Goal: Information Seeking & Learning: Learn about a topic

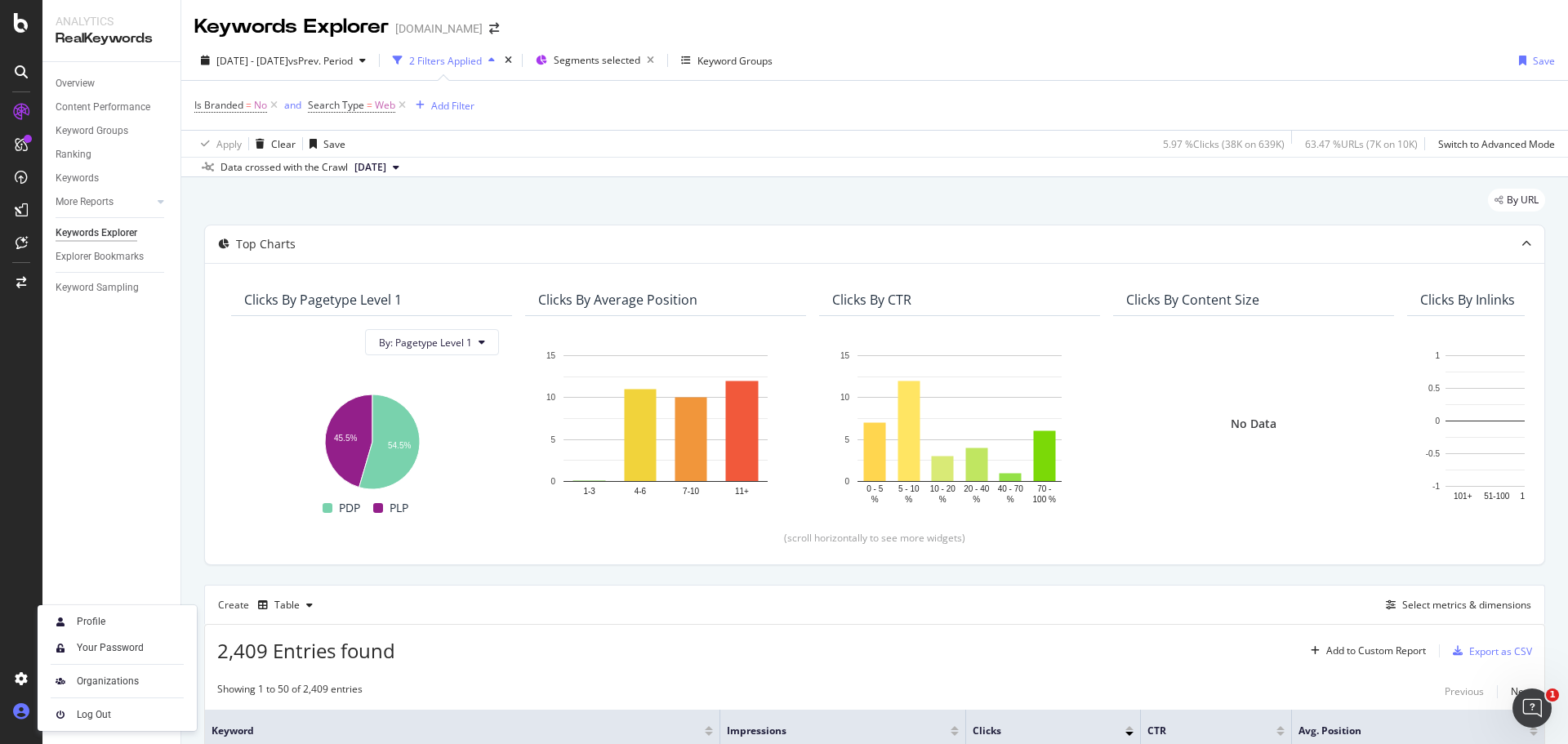
click at [27, 714] on icon at bounding box center [21, 710] width 16 height 16
click at [82, 715] on div "Log Out" at bounding box center [93, 715] width 34 height 13
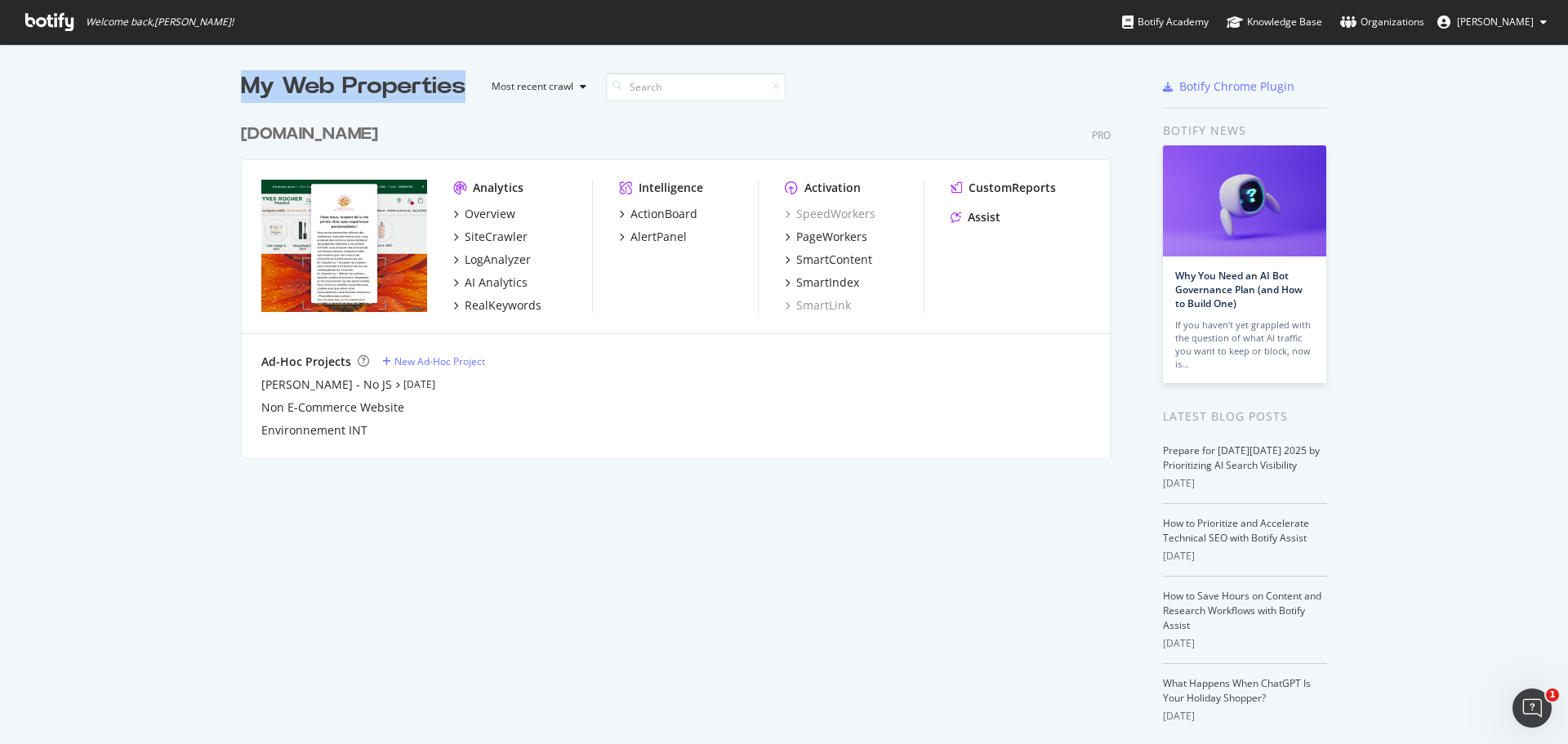
drag, startPoint x: 209, startPoint y: 86, endPoint x: 462, endPoint y: 85, distance: 253.0
click at [462, 85] on div "My Web Properties Most recent crawl yves-rocher.fr Pro Analytics Overview SiteC…" at bounding box center [784, 426] width 1568 height 765
click at [462, 85] on div "My Web Properties Most recent crawl" at bounding box center [626, 87] width 770 height 33
drag, startPoint x: 466, startPoint y: 86, endPoint x: 156, endPoint y: 71, distance: 310.4
click at [156, 71] on div "My Web Properties Most recent crawl yves-rocher.fr Pro Analytics Overview SiteC…" at bounding box center [784, 426] width 1568 height 765
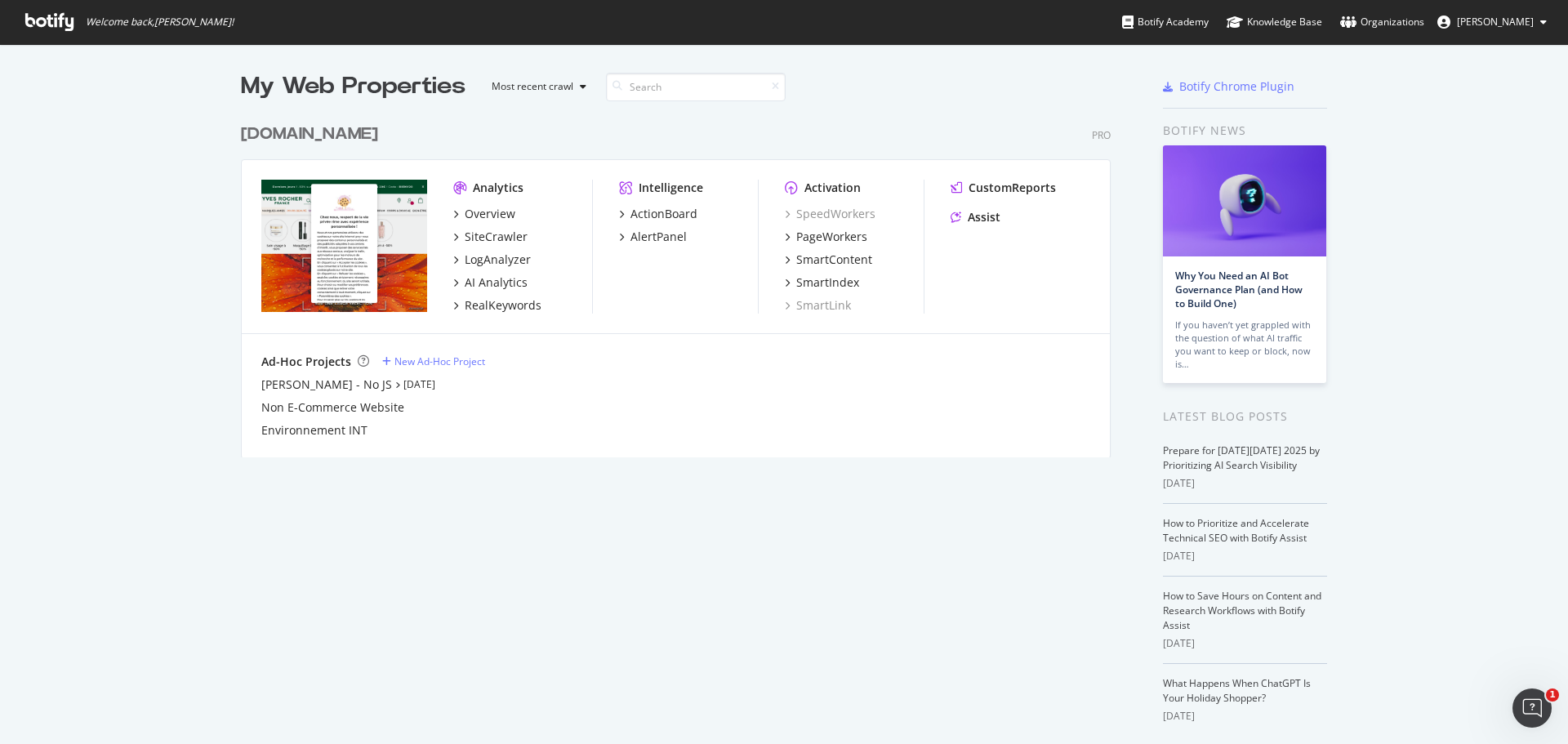
click at [131, 129] on div "My Web Properties Most recent crawl yves-rocher.fr Pro Analytics Overview SiteC…" at bounding box center [784, 426] width 1568 height 765
click at [501, 303] on div "RealKeywords" at bounding box center [503, 305] width 77 height 16
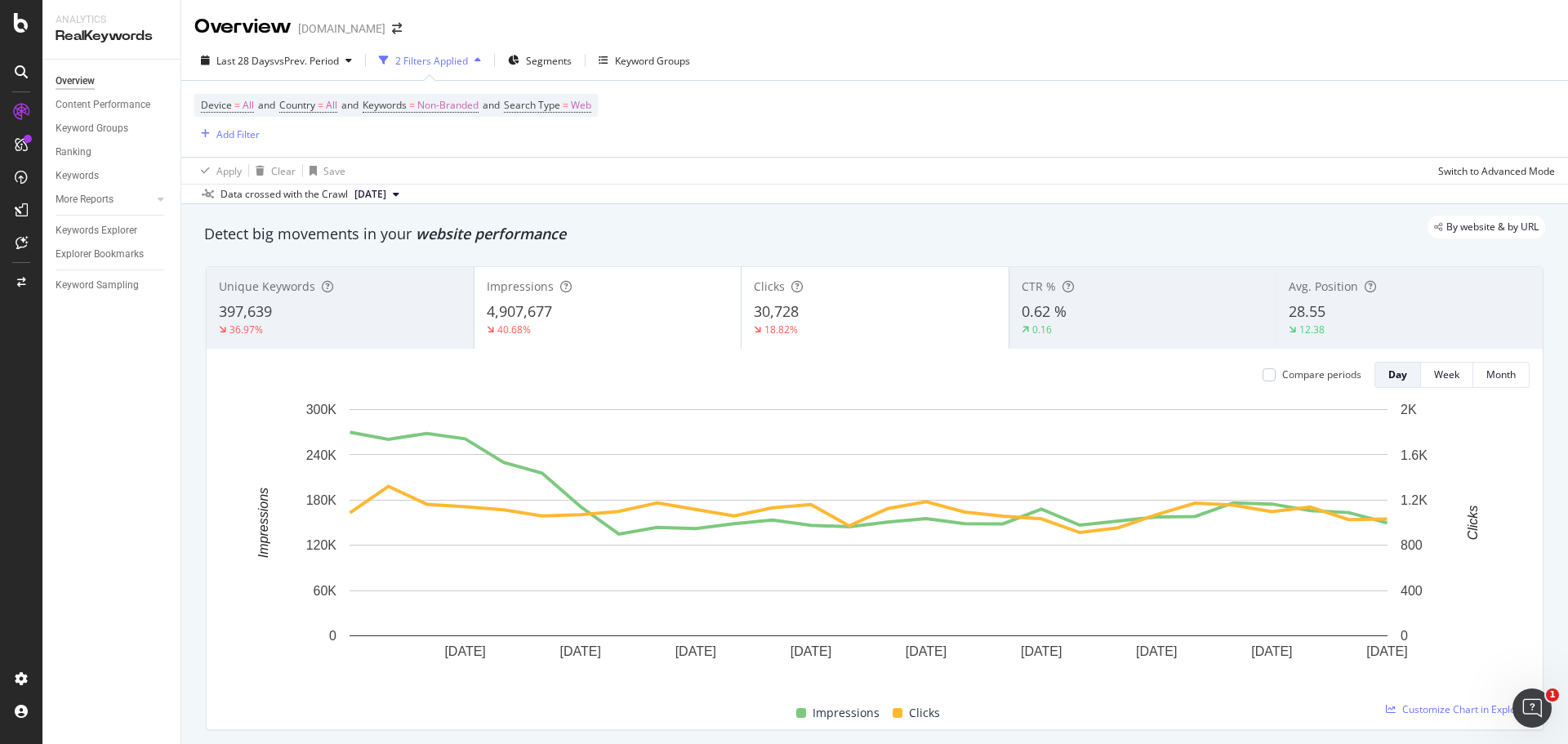
click at [687, 312] on div "4,907,677" at bounding box center [608, 311] width 243 height 21
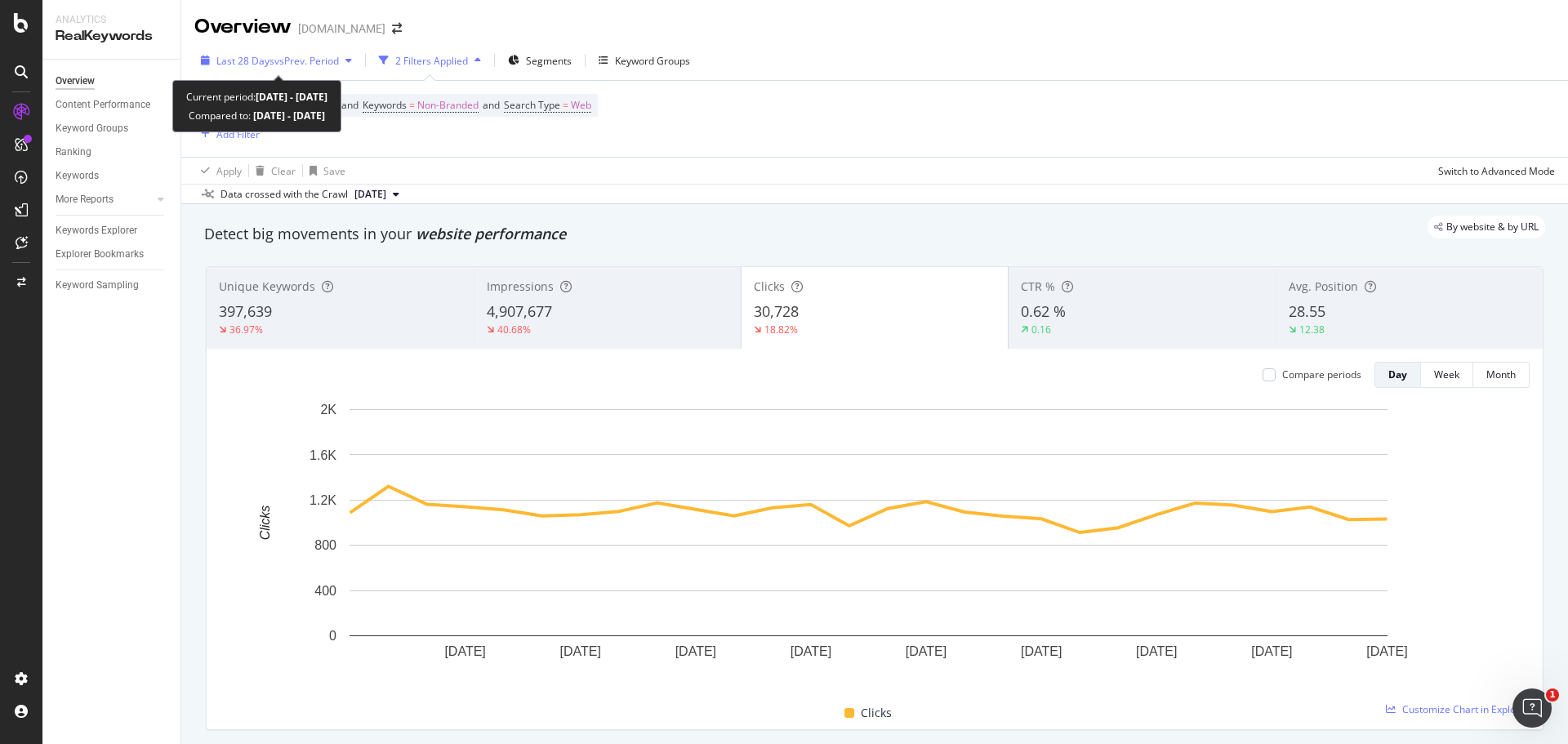
click at [294, 63] on span "vs Prev. Period" at bounding box center [306, 61] width 65 height 14
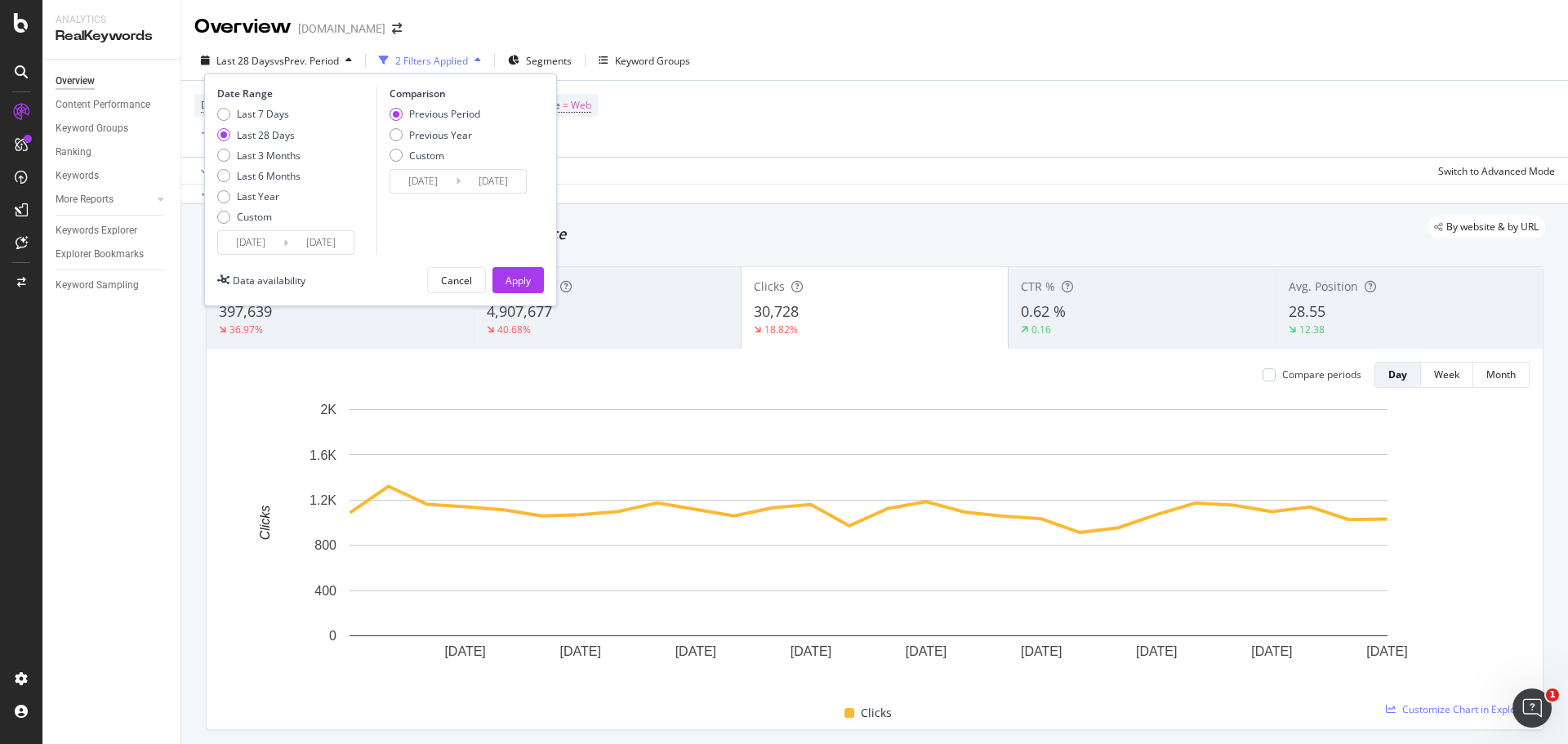
click at [240, 235] on input "2025/09/06" at bounding box center [251, 242] width 66 height 23
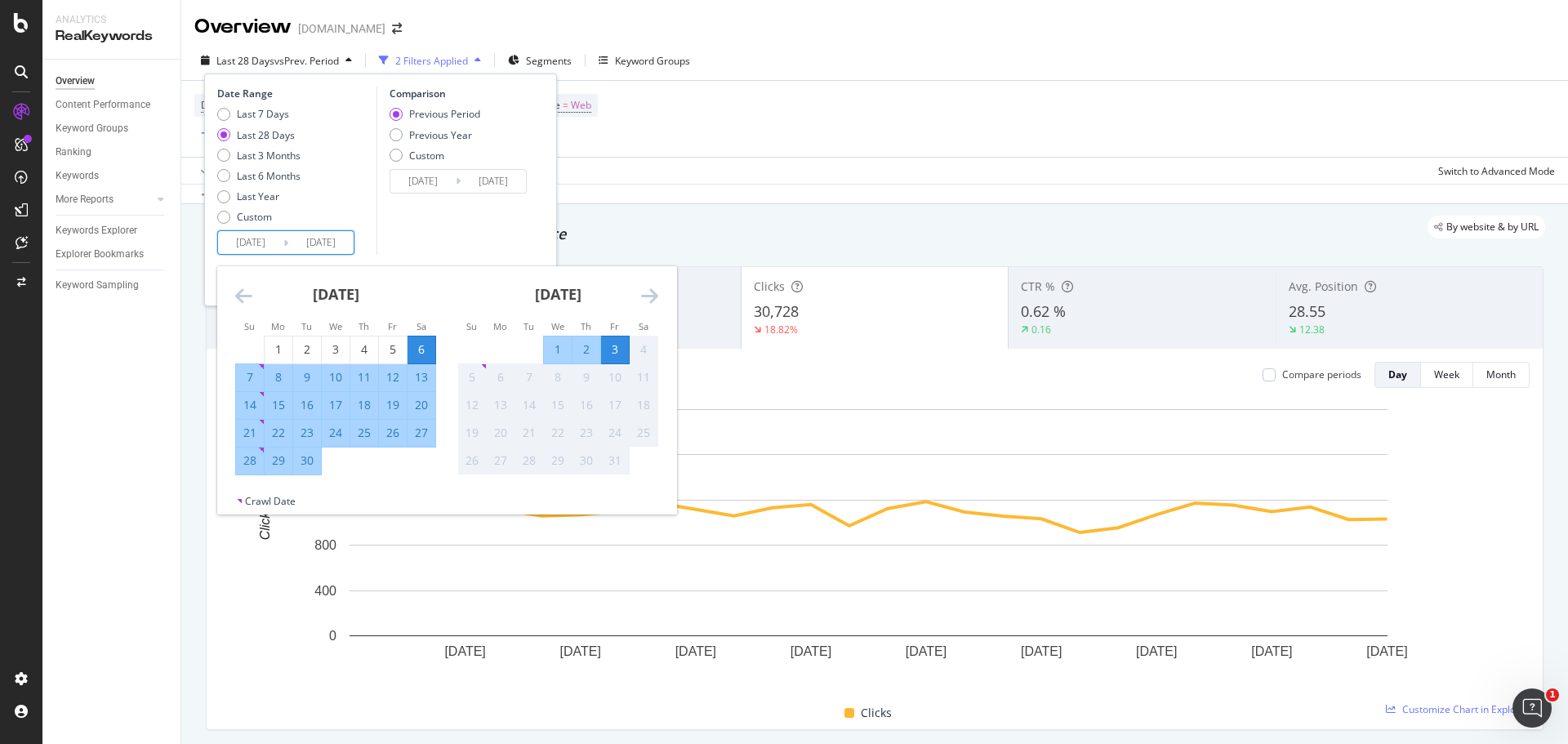
click at [241, 303] on icon "Move backward to switch to the previous month." at bounding box center [244, 295] width 17 height 19
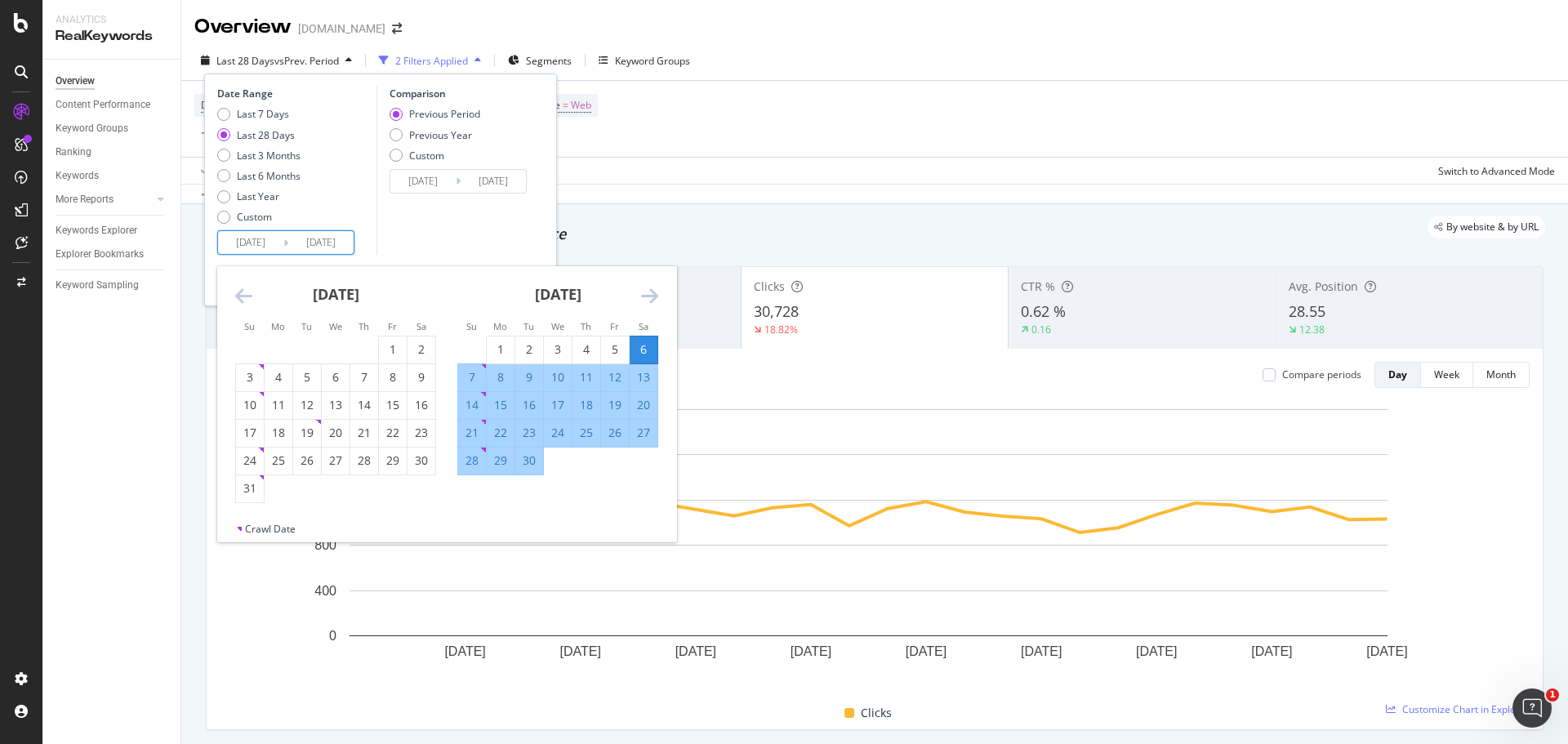
click at [241, 303] on icon "Move backward to switch to the previous month." at bounding box center [244, 295] width 17 height 19
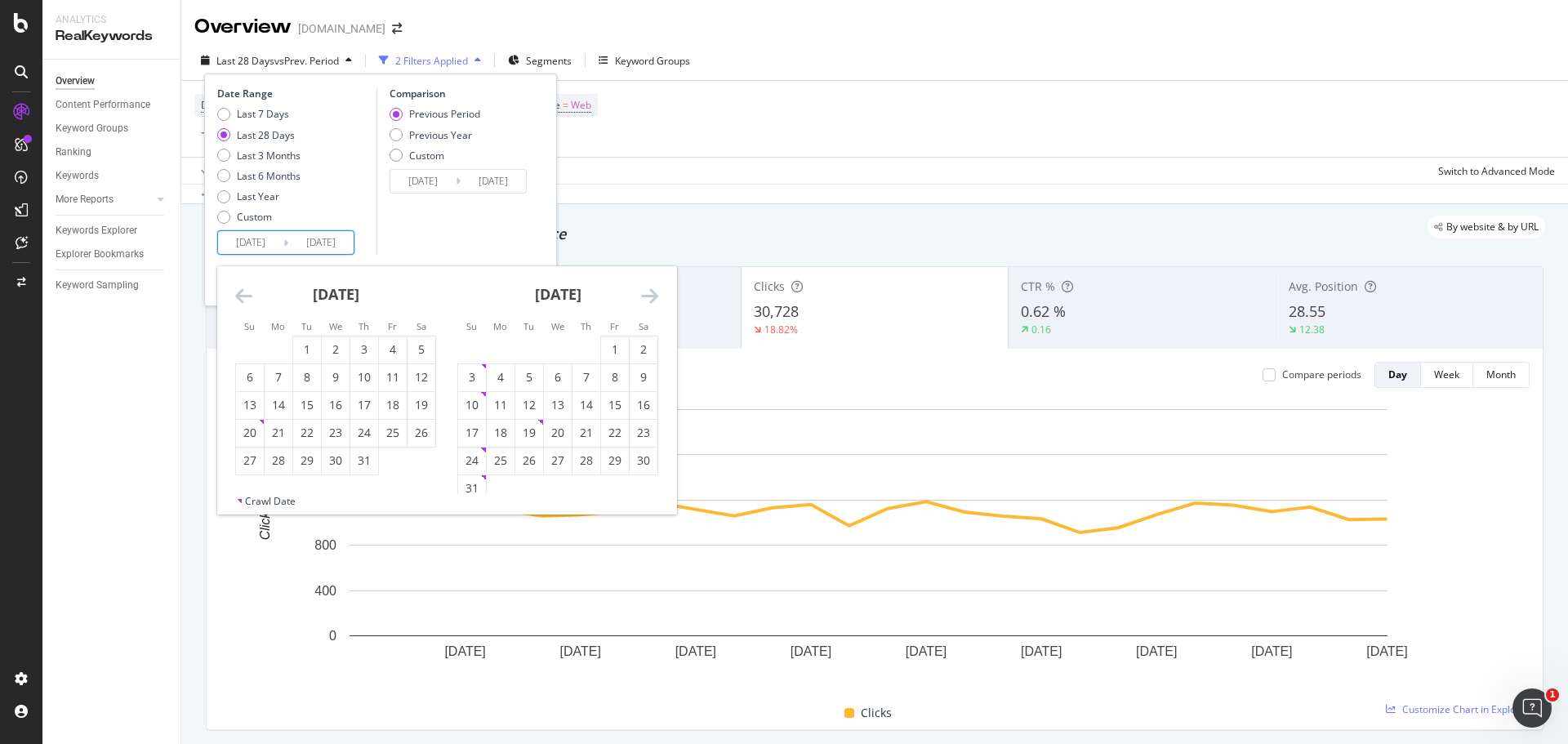
click at [241, 303] on icon "Move backward to switch to the previous month." at bounding box center [244, 295] width 17 height 19
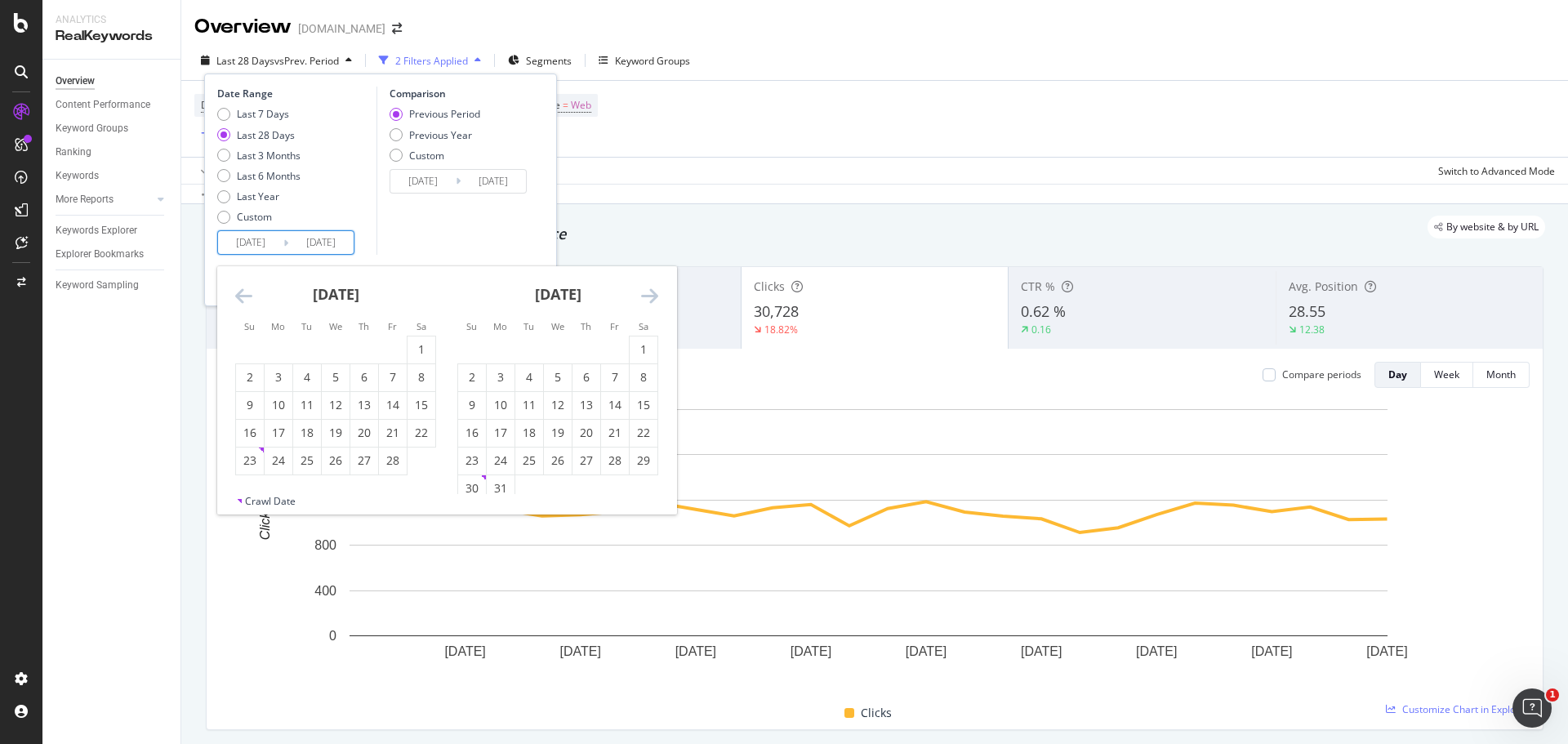
click at [241, 303] on icon "Move backward to switch to the previous month." at bounding box center [244, 295] width 17 height 19
click at [345, 351] on div "1" at bounding box center [335, 349] width 28 height 16
type input "2025/01/01"
type input "2024/03/31"
type input "2024/12/31"
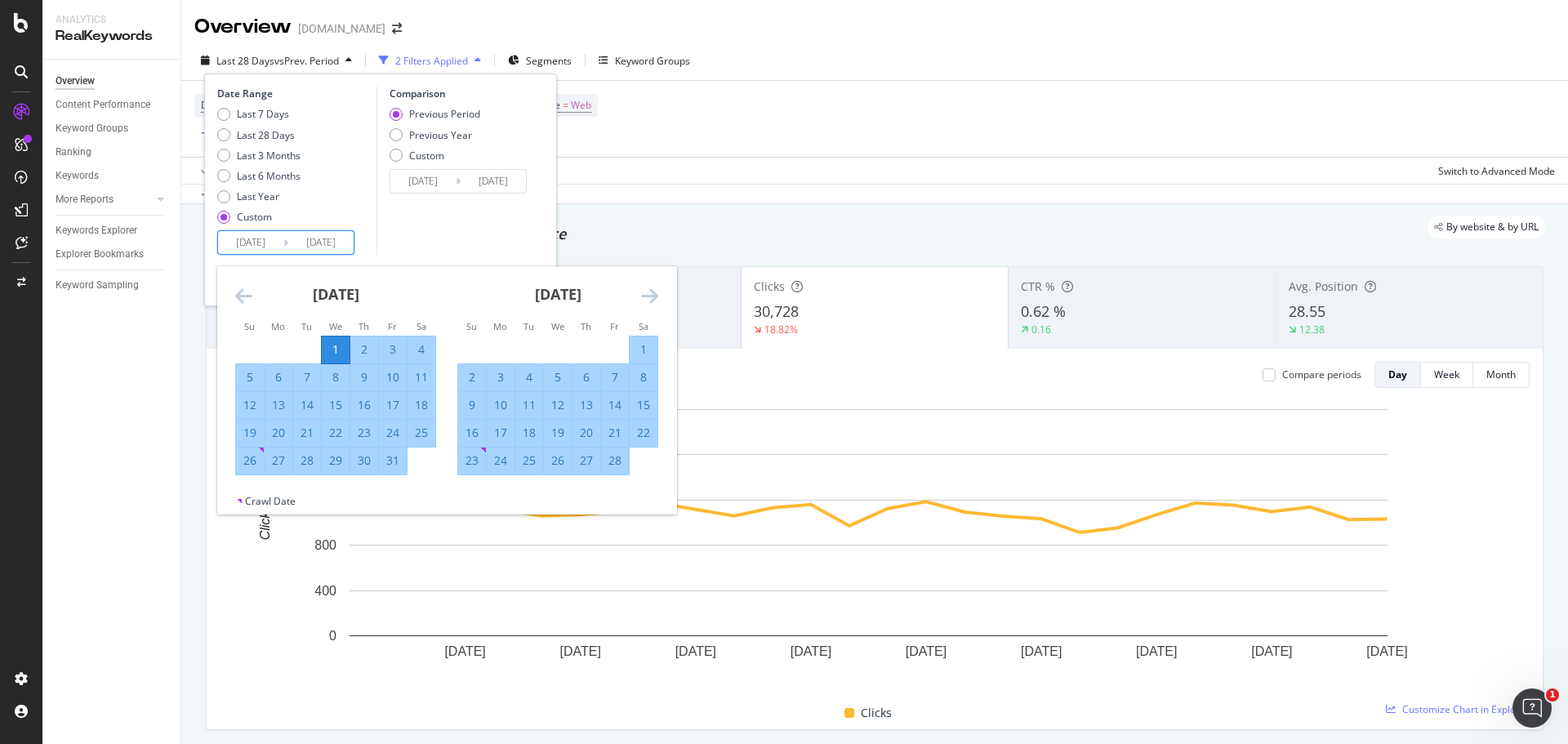
click at [644, 288] on icon "Move forward to switch to the next month." at bounding box center [650, 295] width 17 height 19
click at [646, 289] on icon "Move forward to switch to the next month." at bounding box center [650, 295] width 17 height 19
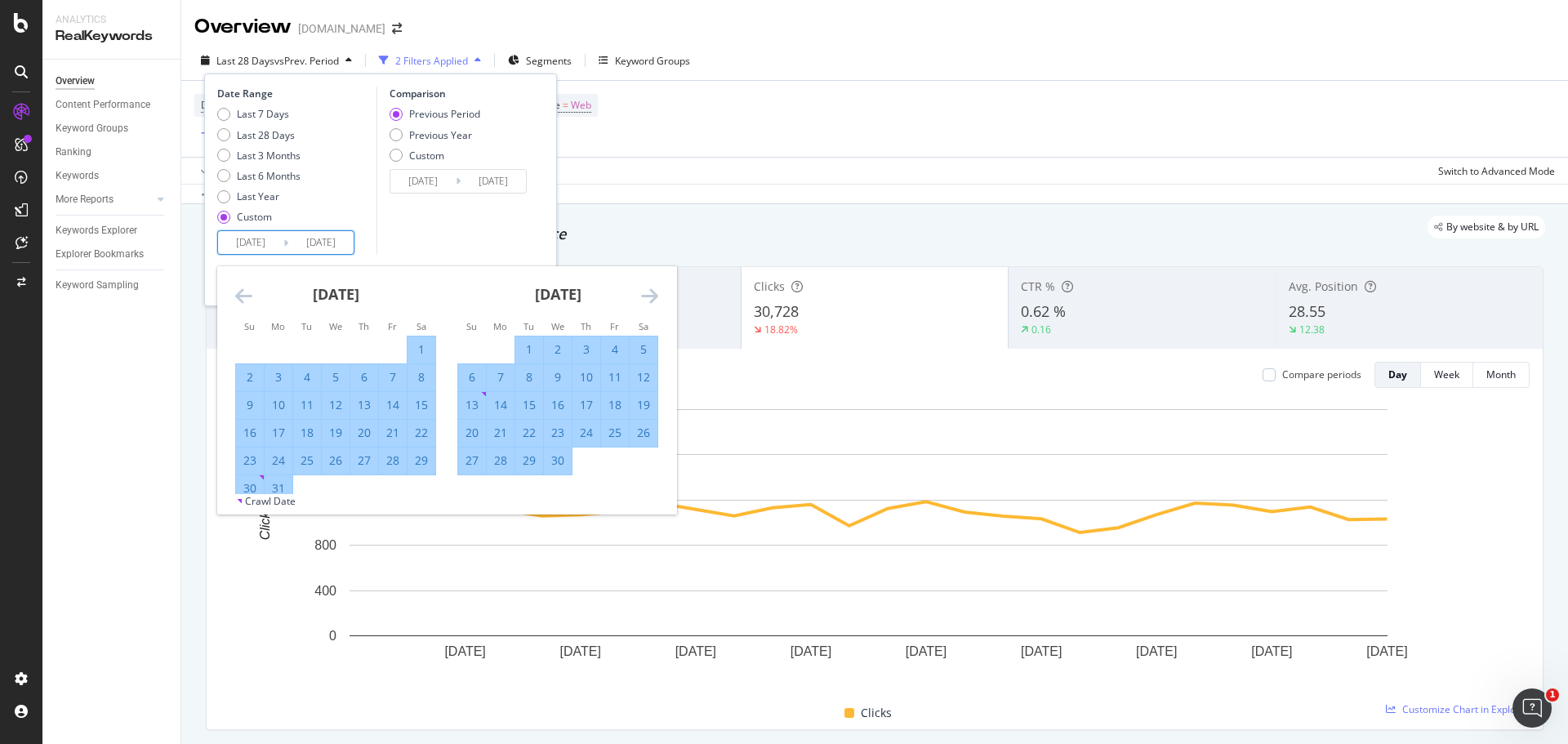
click at [647, 289] on icon "Move forward to switch to the next month." at bounding box center [650, 295] width 17 height 19
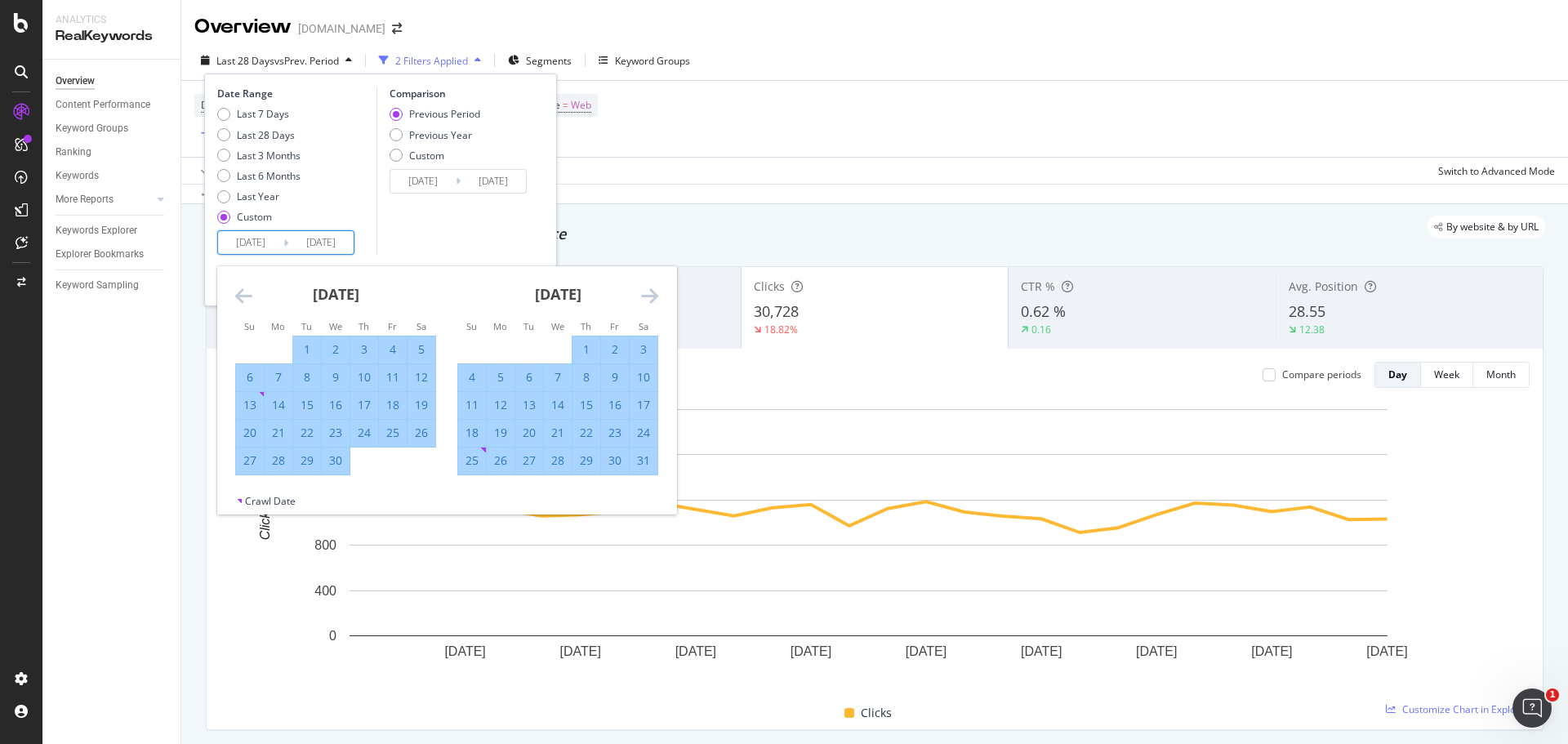
click at [647, 289] on icon "Move forward to switch to the next month." at bounding box center [650, 295] width 17 height 19
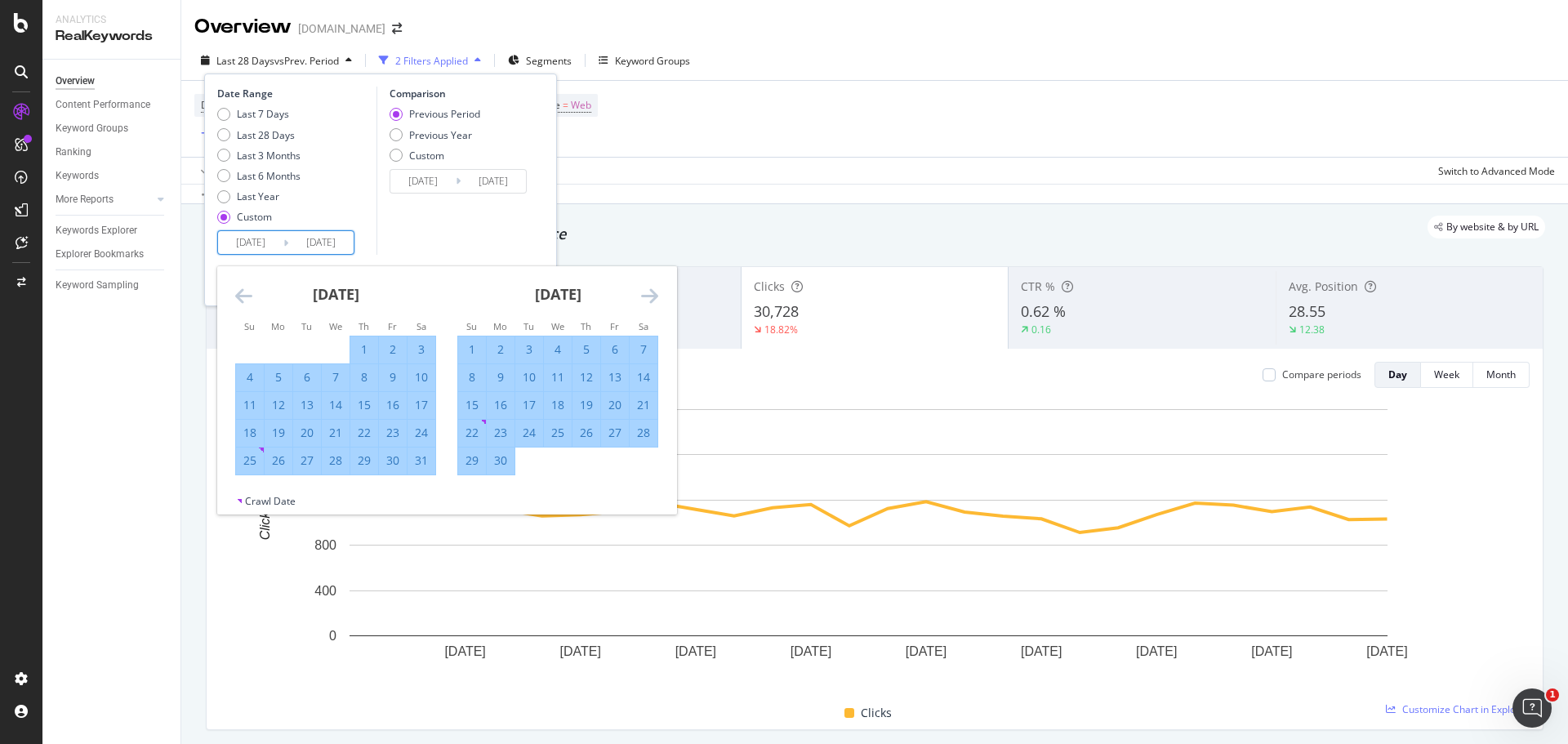
click at [647, 289] on icon "Move forward to switch to the next month." at bounding box center [650, 295] width 17 height 19
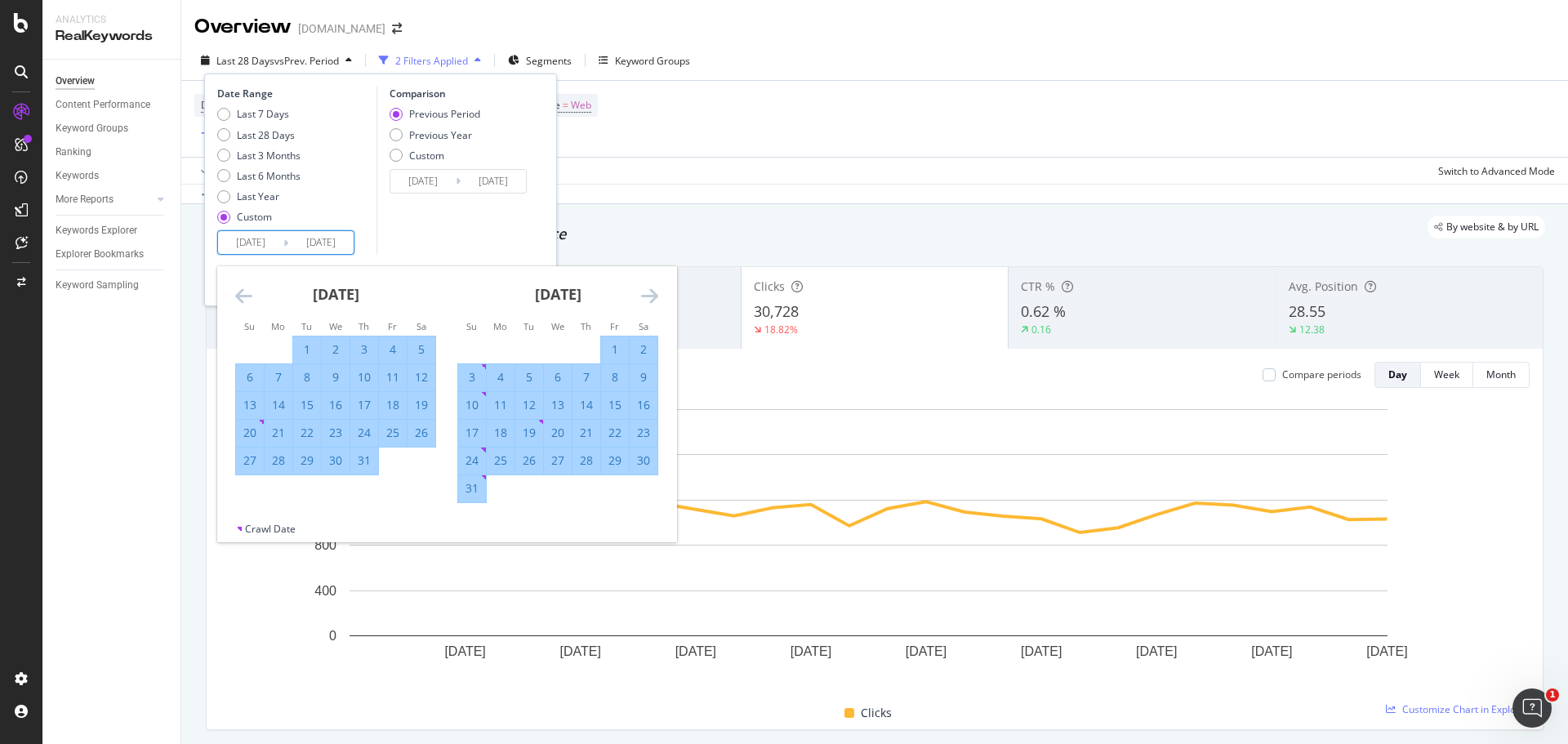
click at [647, 289] on icon "Move forward to switch to the next month." at bounding box center [650, 295] width 17 height 19
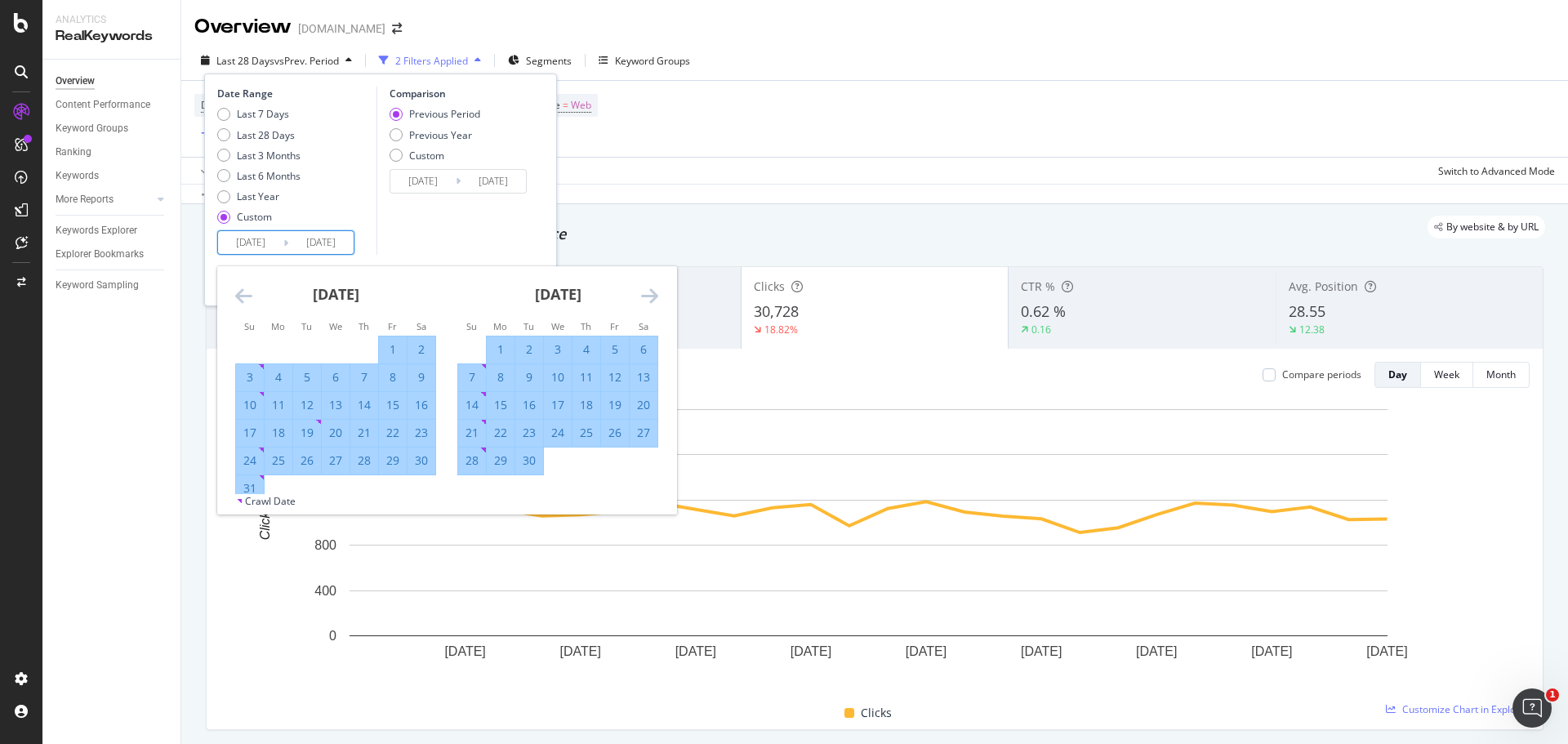
click at [647, 289] on icon "Move forward to switch to the next month." at bounding box center [650, 295] width 17 height 19
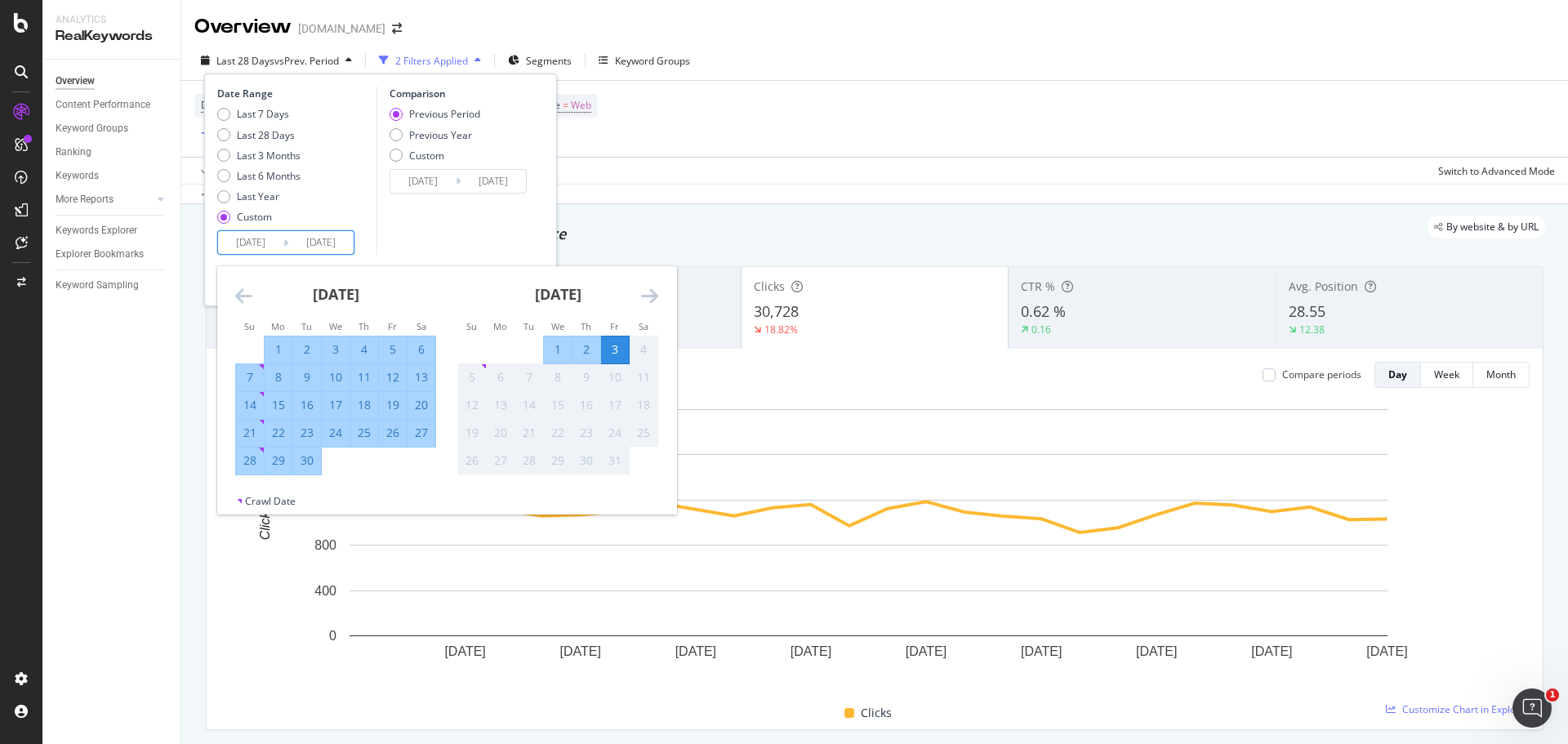
click at [647, 289] on icon "Move forward to switch to the next month." at bounding box center [650, 295] width 17 height 19
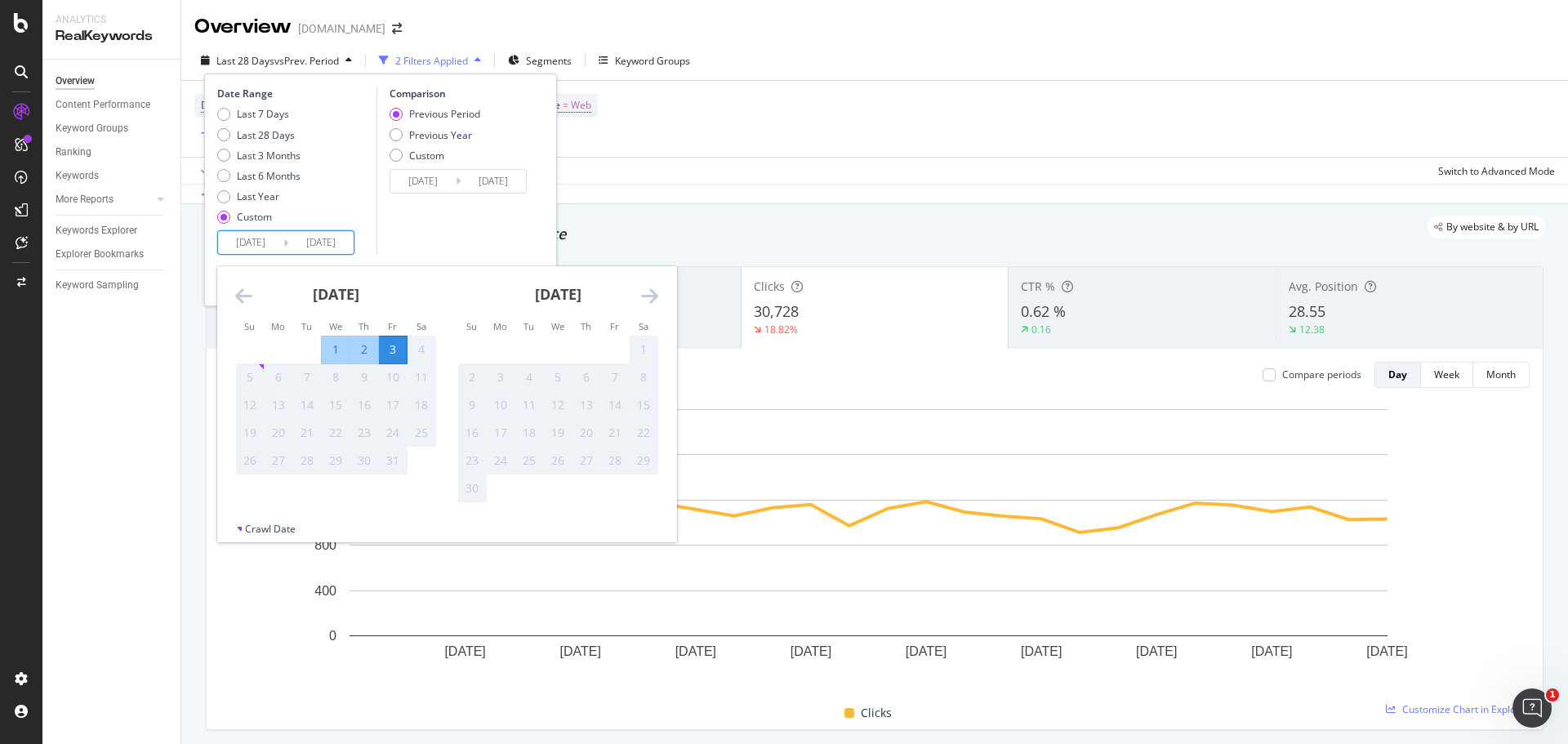
click at [391, 347] on div "3" at bounding box center [393, 349] width 28 height 16
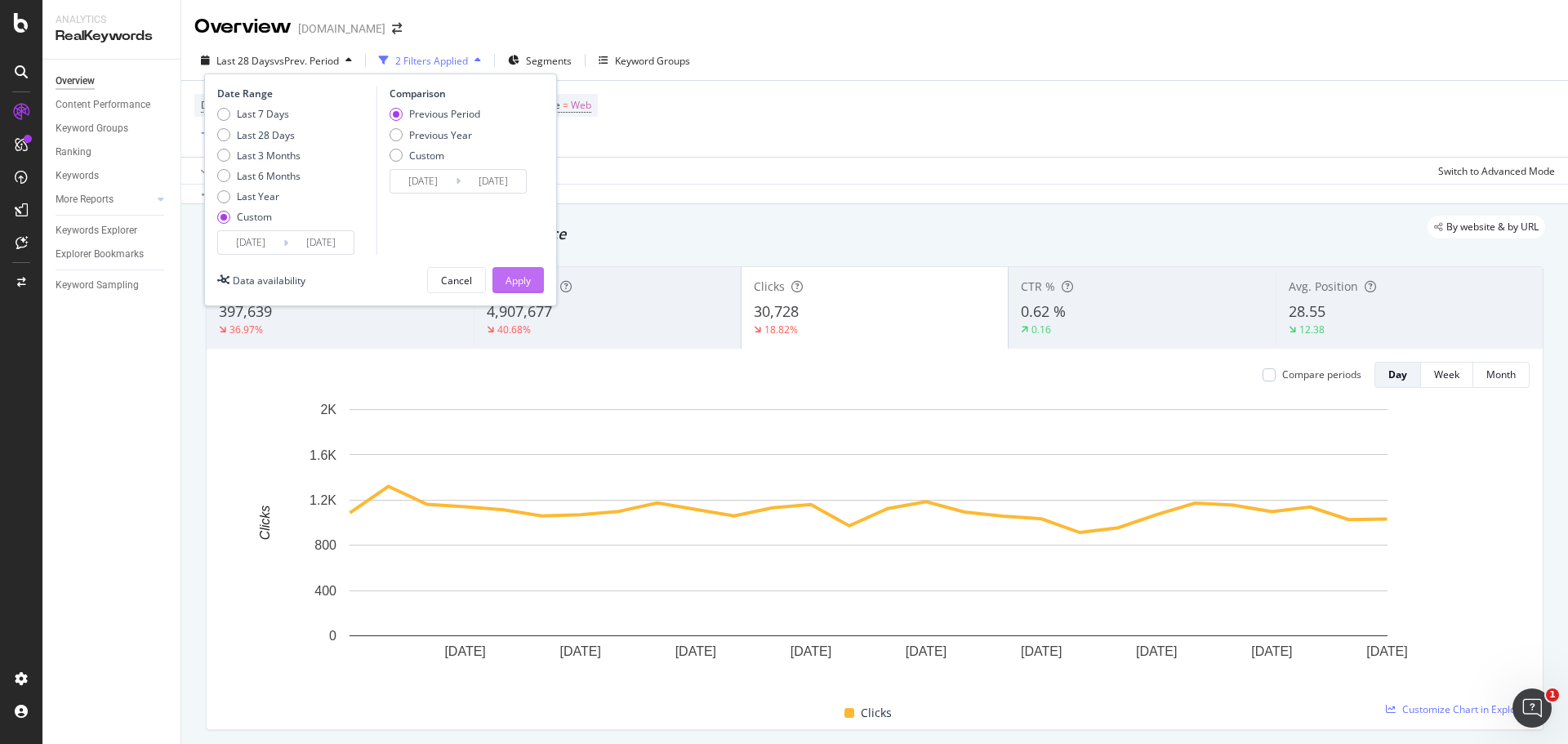
click at [522, 271] on div "Apply" at bounding box center [518, 280] width 25 height 24
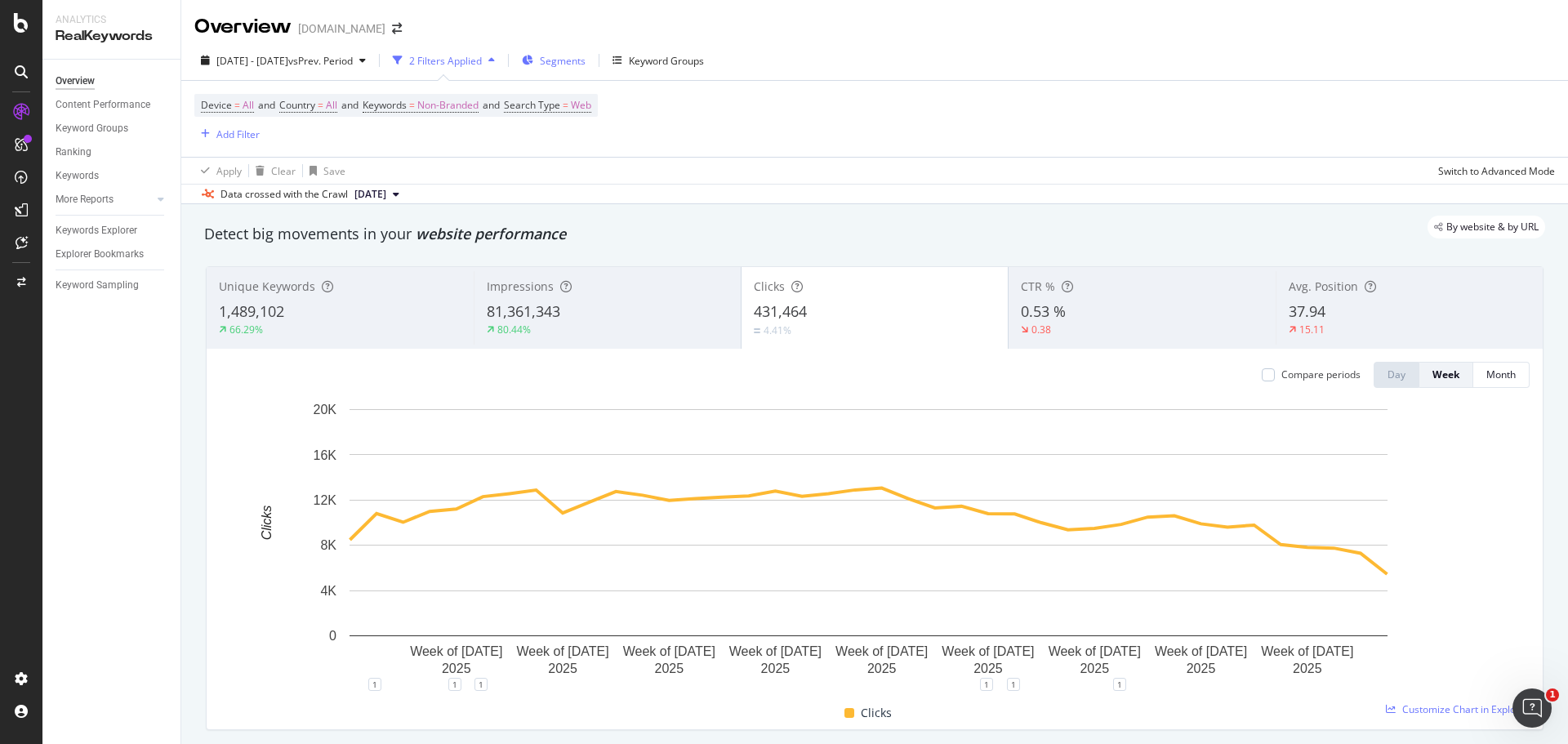
click at [578, 57] on span "Segments" at bounding box center [562, 61] width 45 height 14
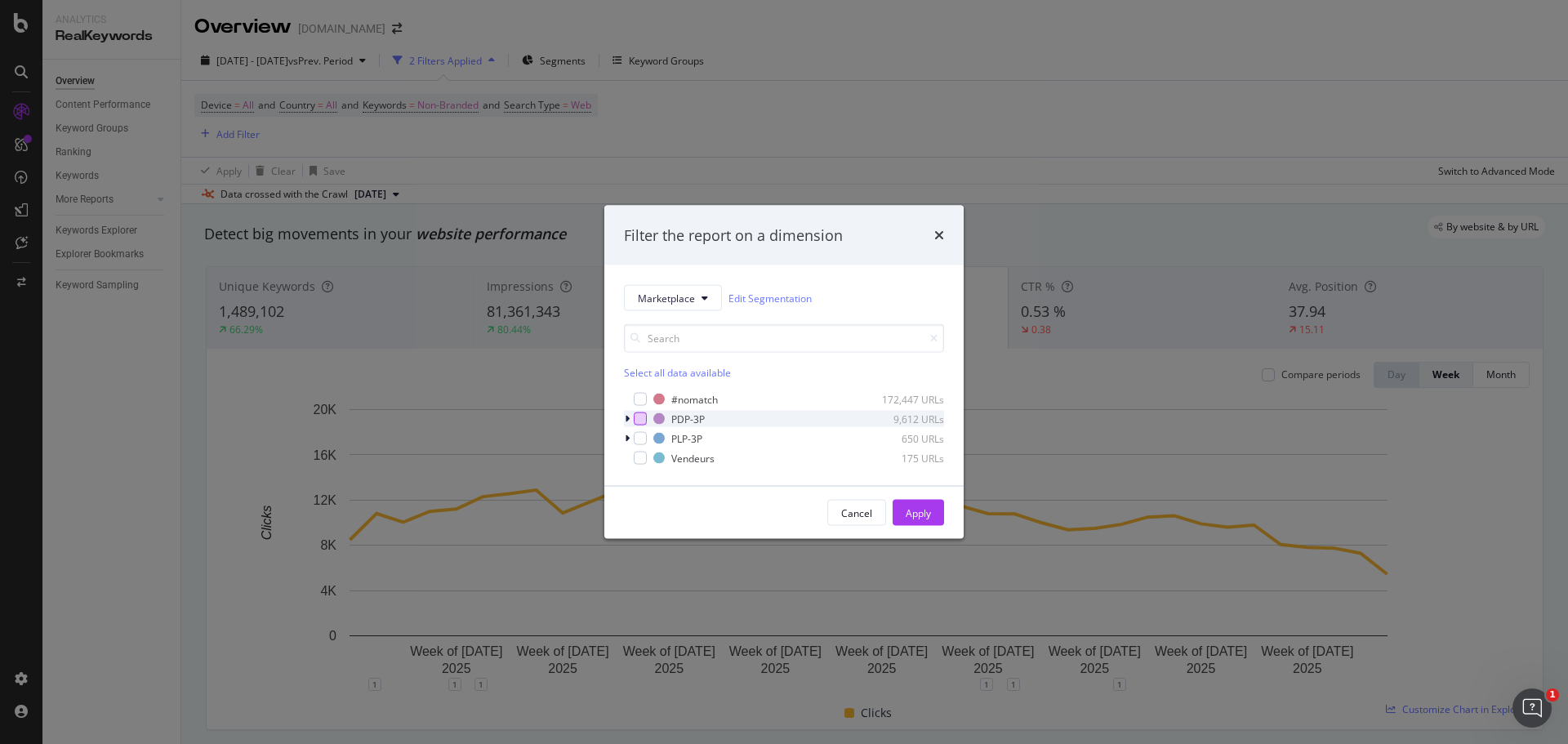
click at [641, 421] on div "modal" at bounding box center [641, 419] width 13 height 13
click at [642, 440] on div "modal" at bounding box center [641, 439] width 13 height 13
drag, startPoint x: 644, startPoint y: 456, endPoint x: 650, endPoint y: 462, distance: 8.5
click at [644, 457] on div "modal" at bounding box center [641, 458] width 13 height 13
click at [914, 516] on div "Apply" at bounding box center [918, 512] width 25 height 14
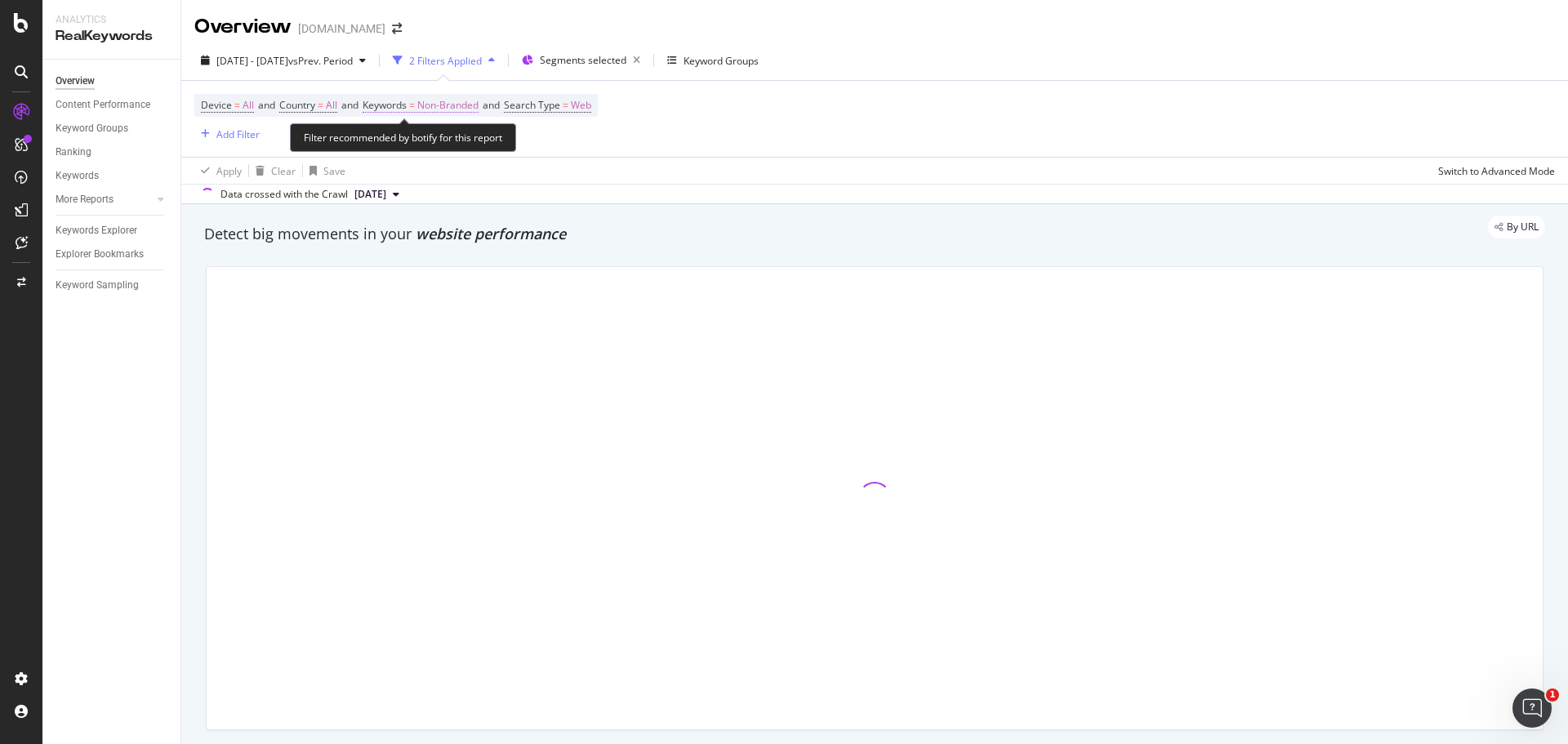
click at [451, 108] on span "Non-Branded" at bounding box center [447, 105] width 61 height 23
click at [441, 137] on span "Non-Branded" at bounding box center [420, 143] width 68 height 14
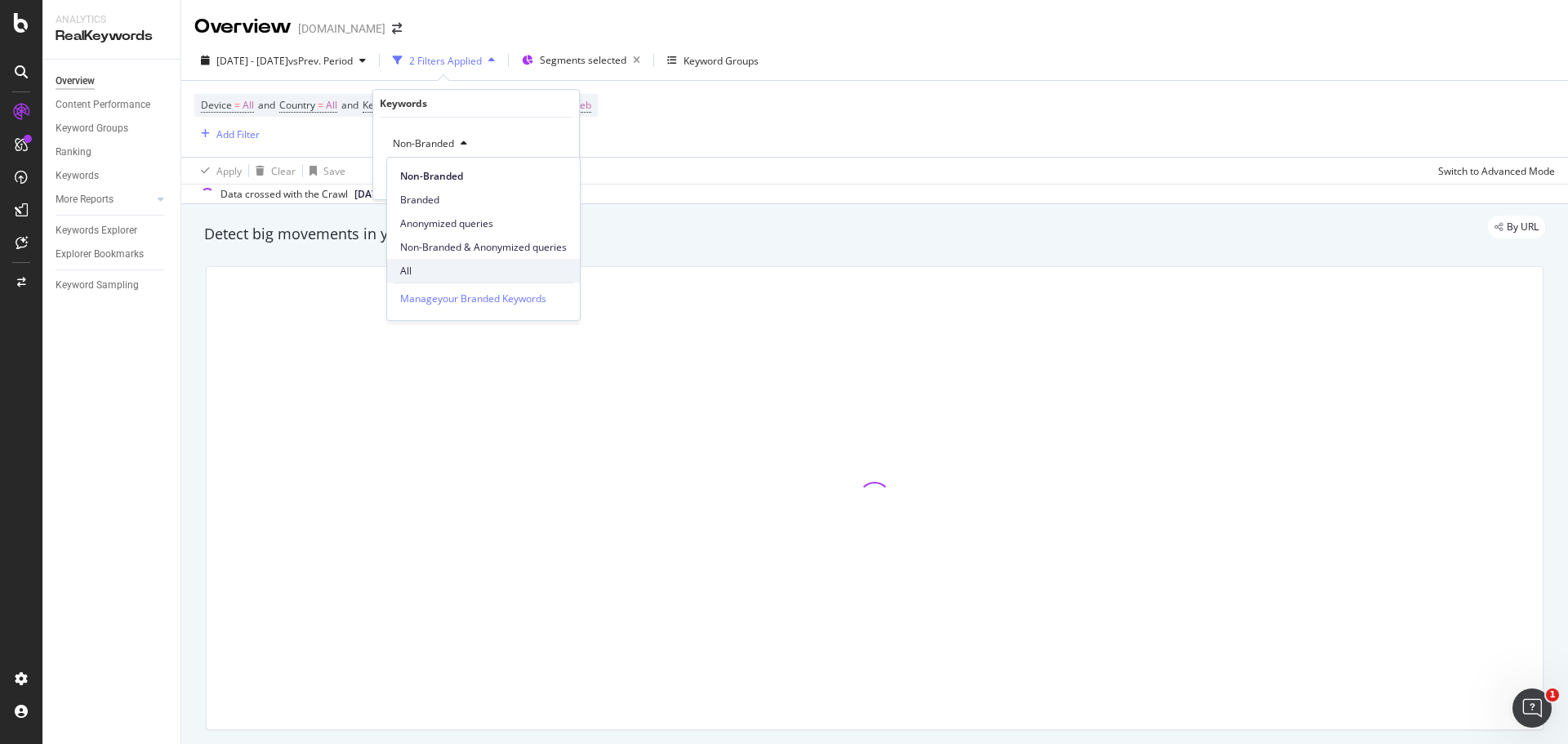
click at [448, 272] on span "All" at bounding box center [483, 271] width 166 height 14
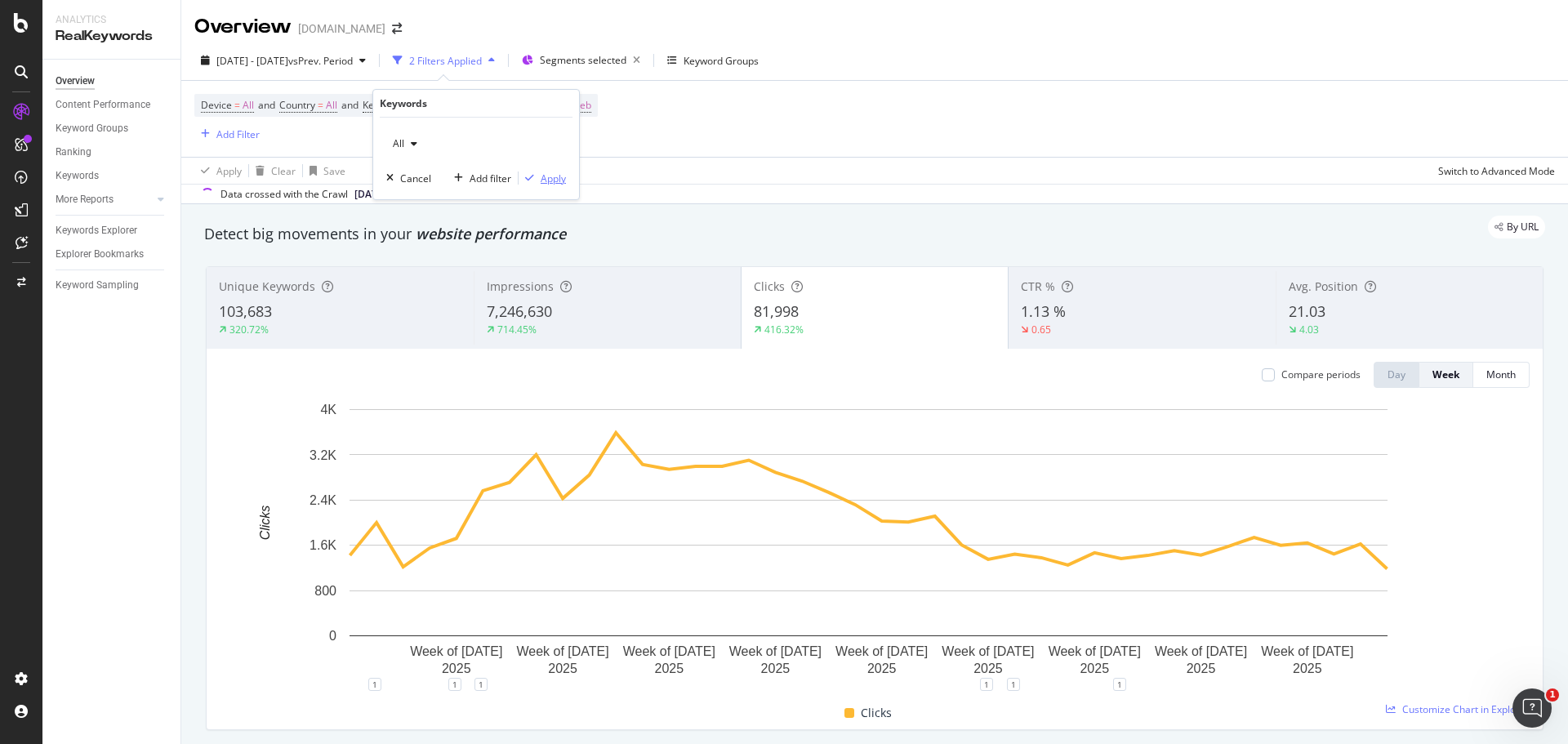
click at [557, 183] on div "Apply" at bounding box center [553, 178] width 25 height 14
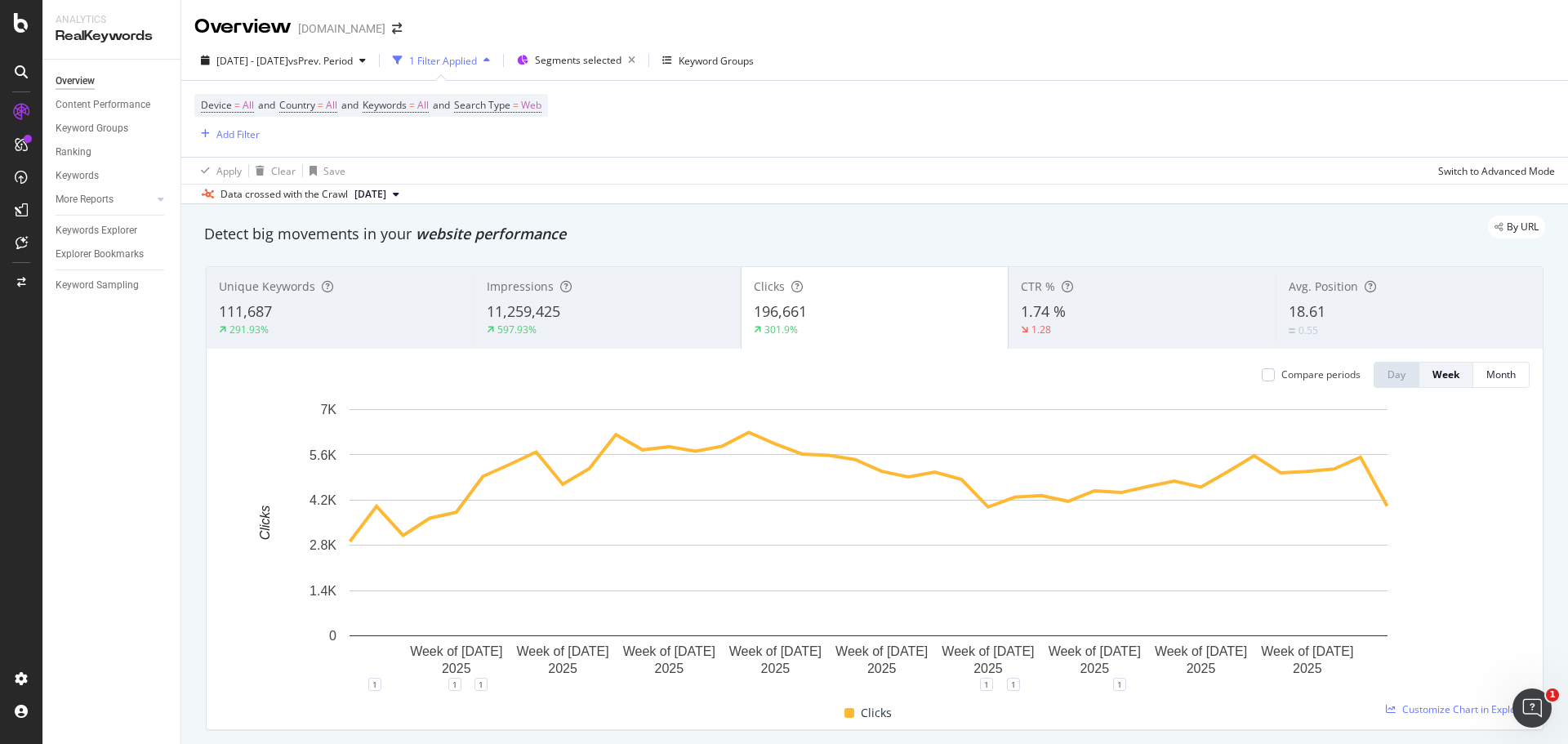
click at [406, 192] on button "[DATE]" at bounding box center [377, 194] width 58 height 19
click at [457, 251] on div "10.9K URLs" at bounding box center [431, 250] width 50 height 14
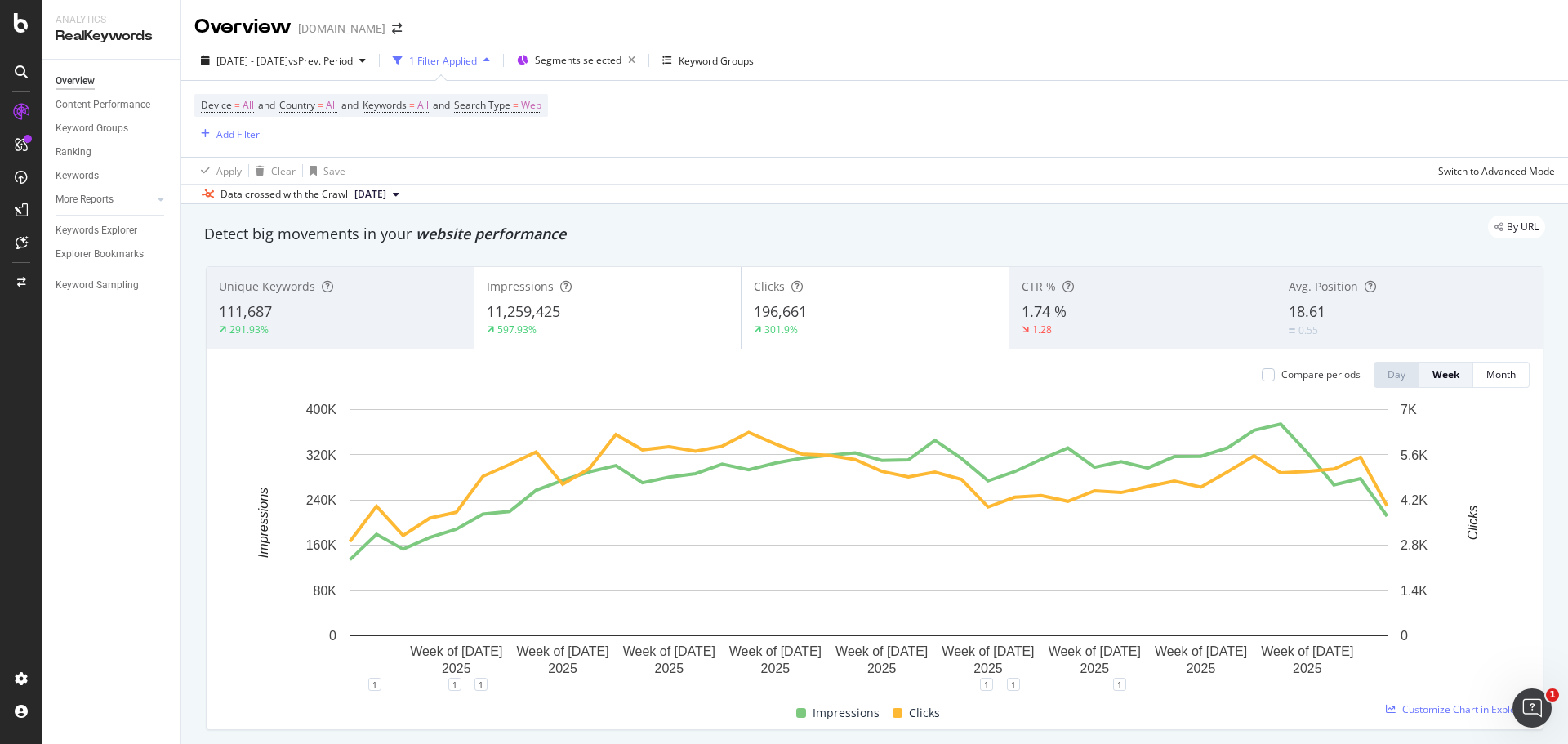
click at [643, 322] on div "11,259,425" at bounding box center [608, 311] width 243 height 21
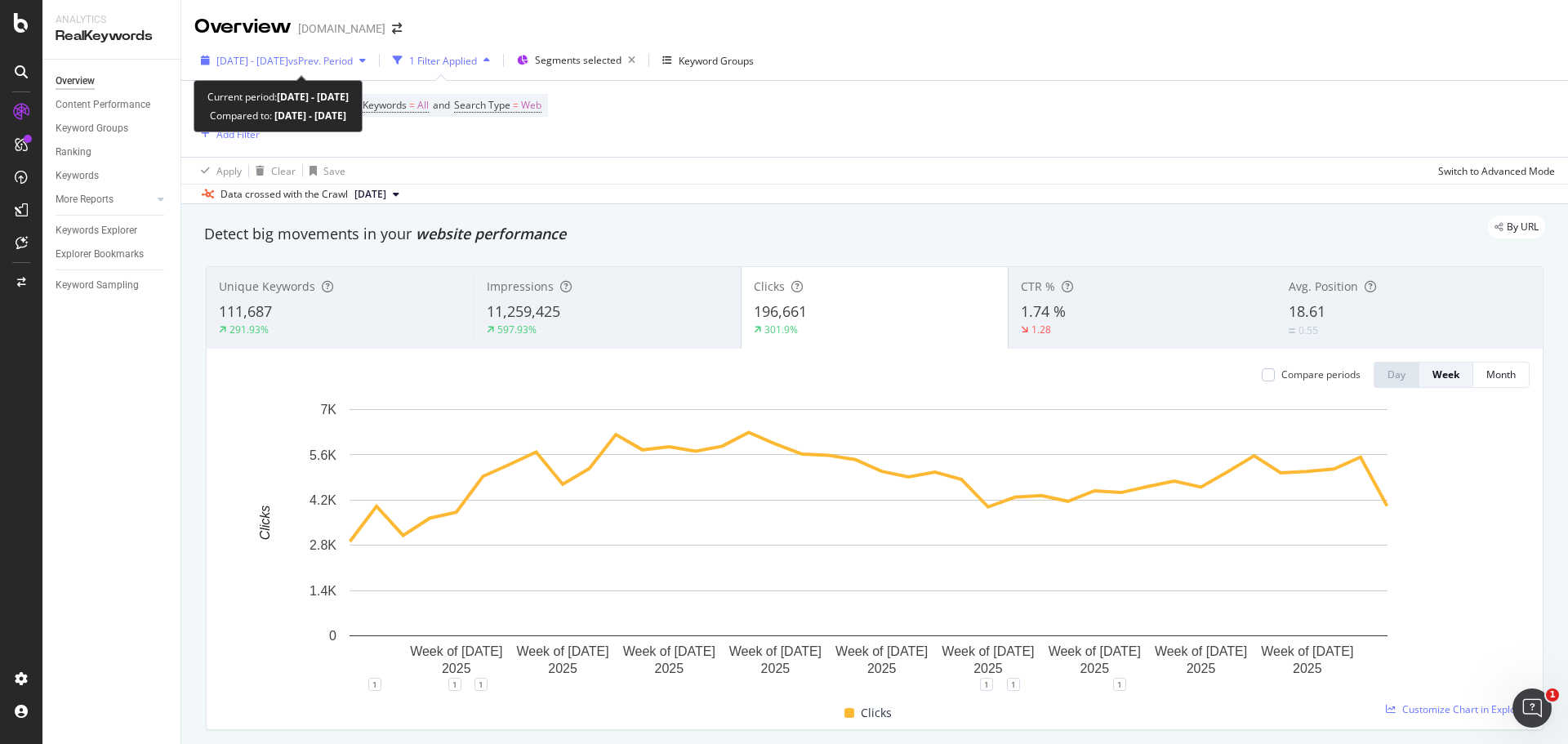
click at [299, 70] on div "2025 Jan. 1st - Oct. 3rd vs Prev. Period" at bounding box center [283, 60] width 178 height 24
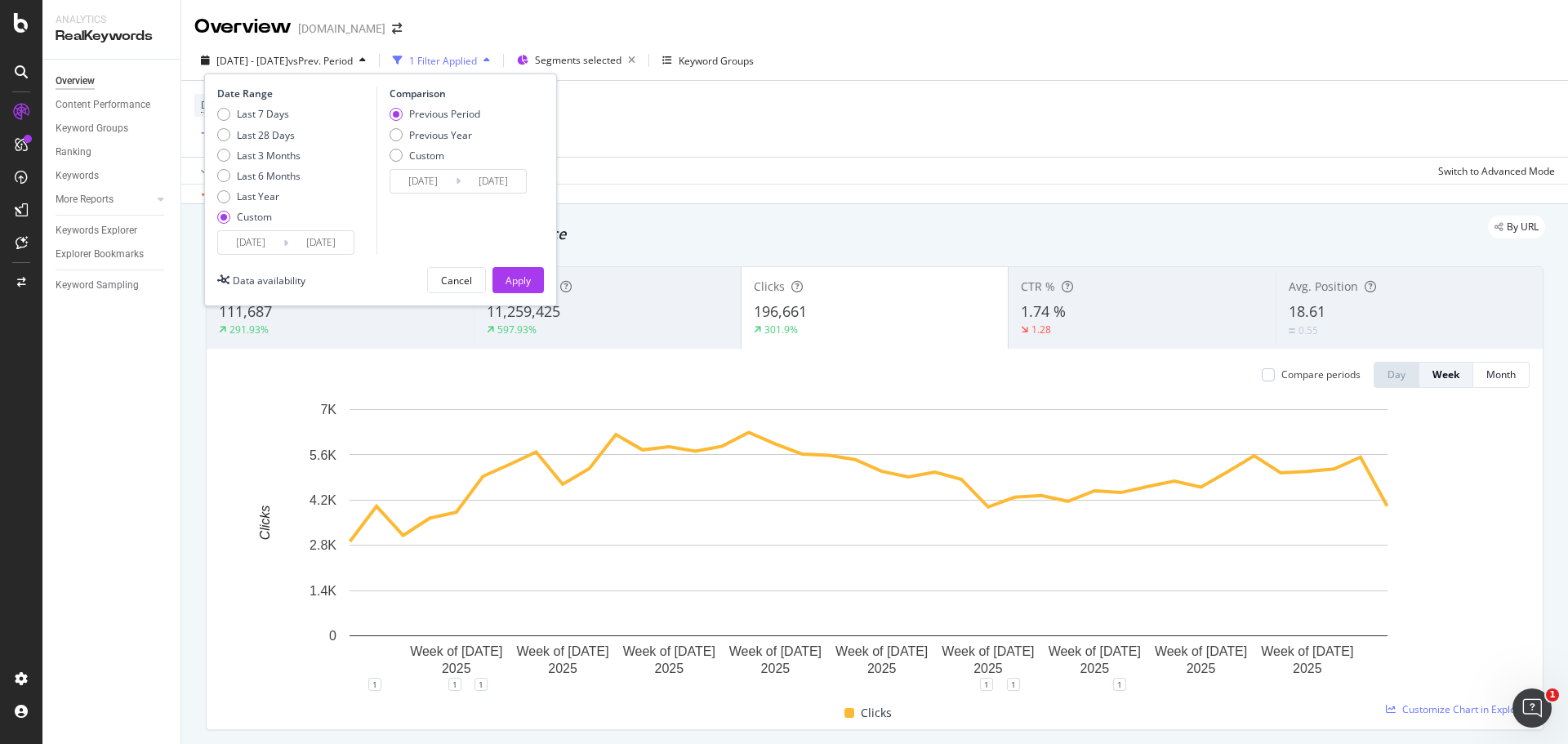
click at [260, 247] on input "2025/01/01" at bounding box center [251, 242] width 66 height 23
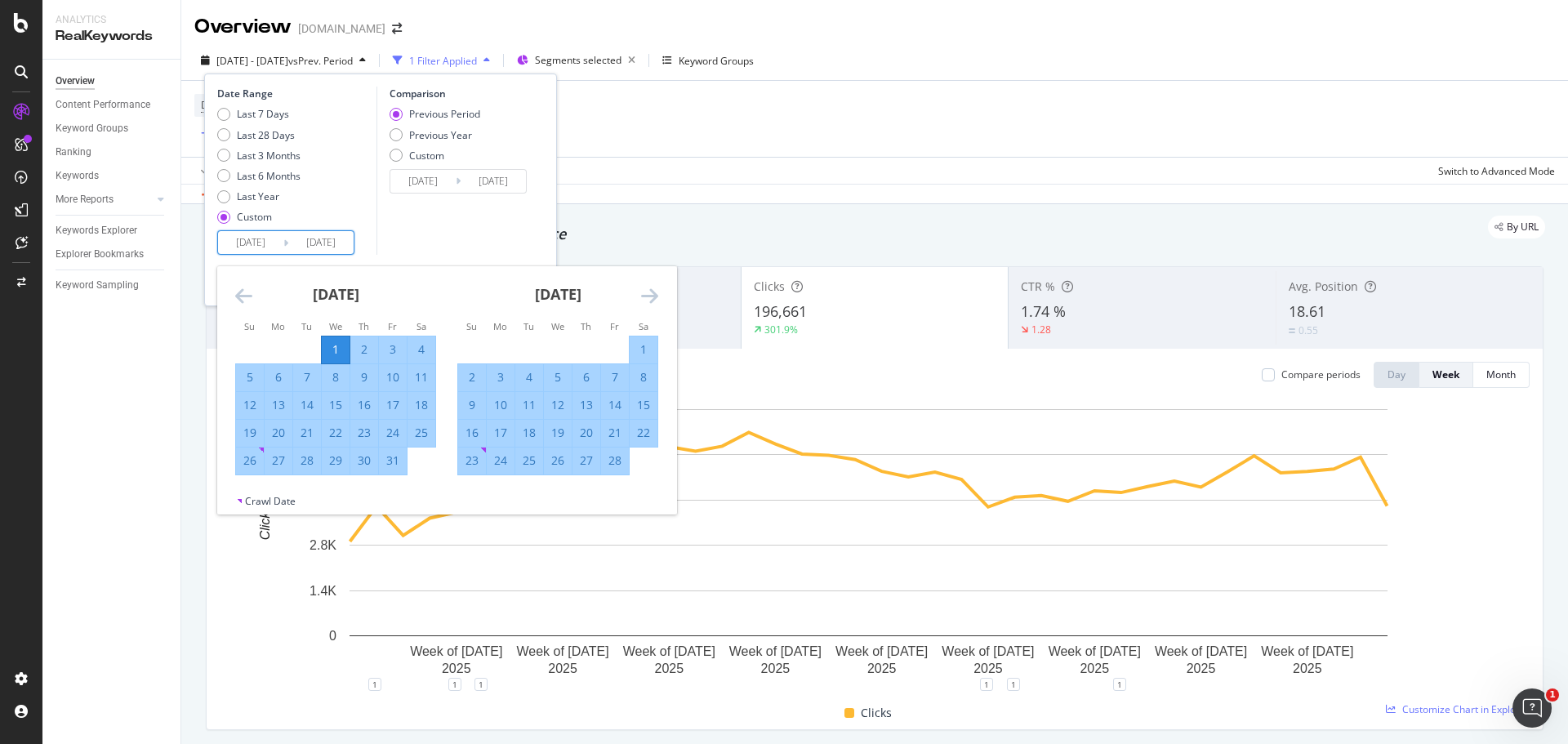
click at [330, 239] on input "2025/10/03" at bounding box center [321, 242] width 66 height 23
click at [632, 293] on div "February 2025" at bounding box center [557, 301] width 201 height 70
click at [644, 295] on icon "Move forward to switch to the next month." at bounding box center [650, 295] width 17 height 19
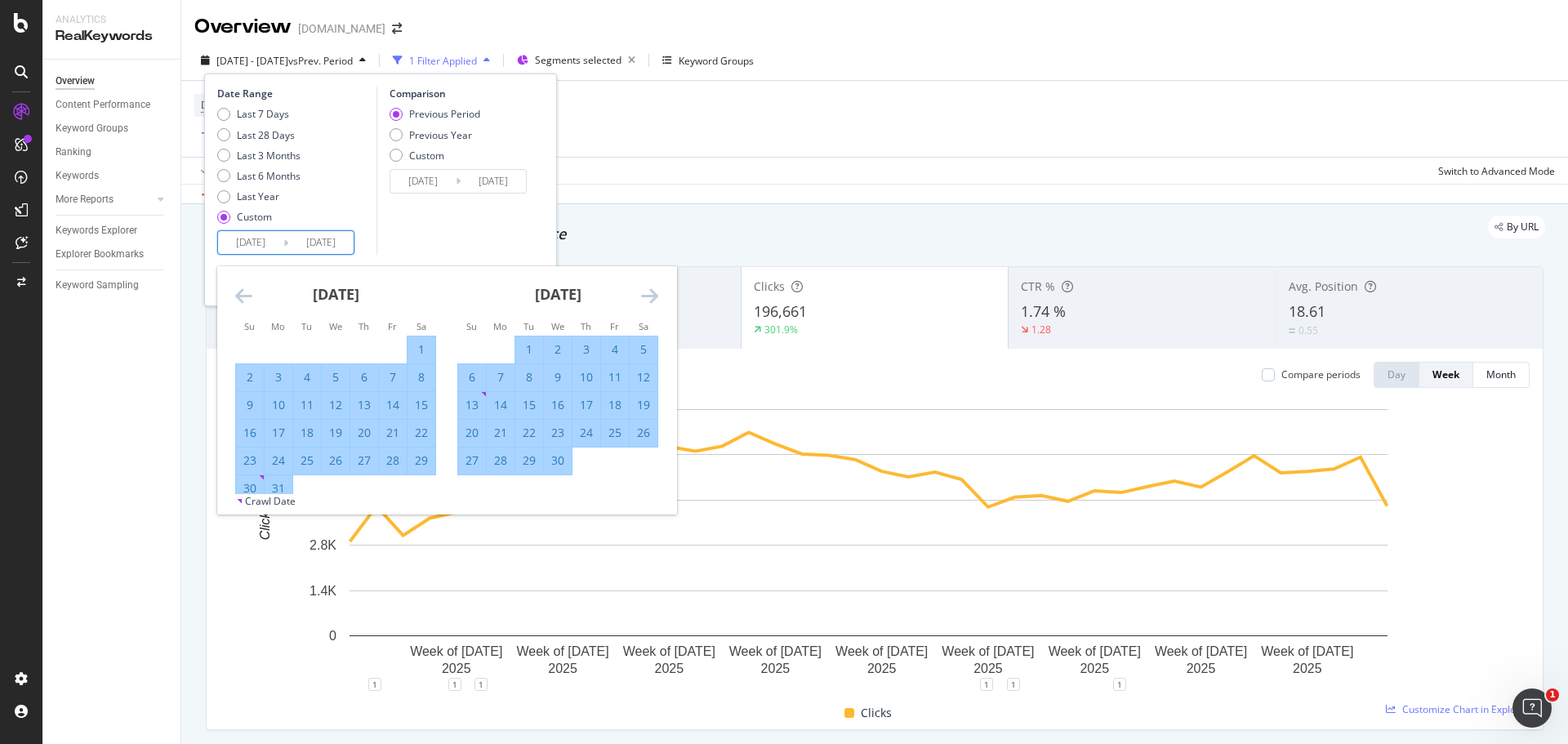
click at [644, 295] on icon "Move forward to switch to the next month." at bounding box center [650, 295] width 17 height 19
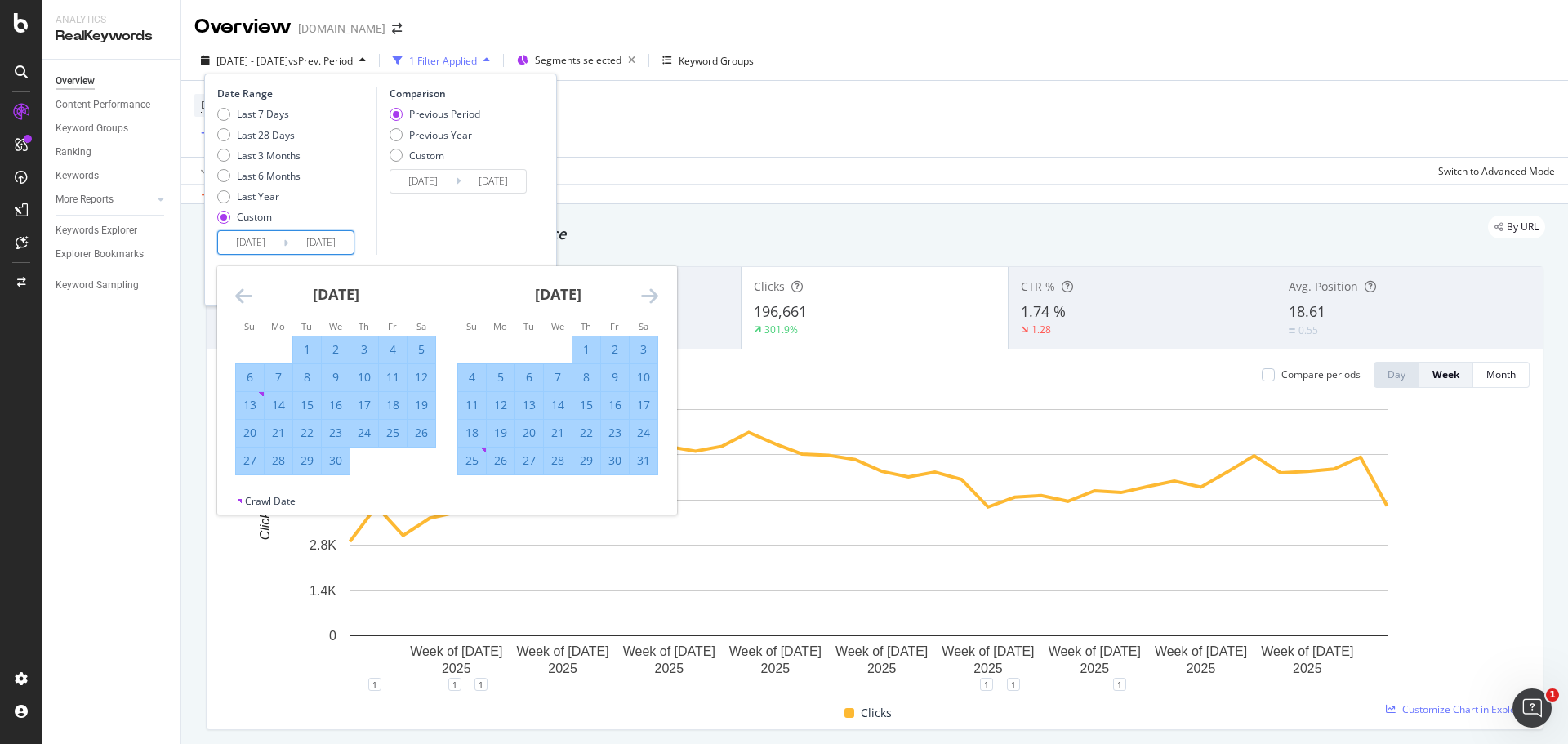
click at [644, 295] on icon "Move forward to switch to the next month." at bounding box center [650, 295] width 17 height 19
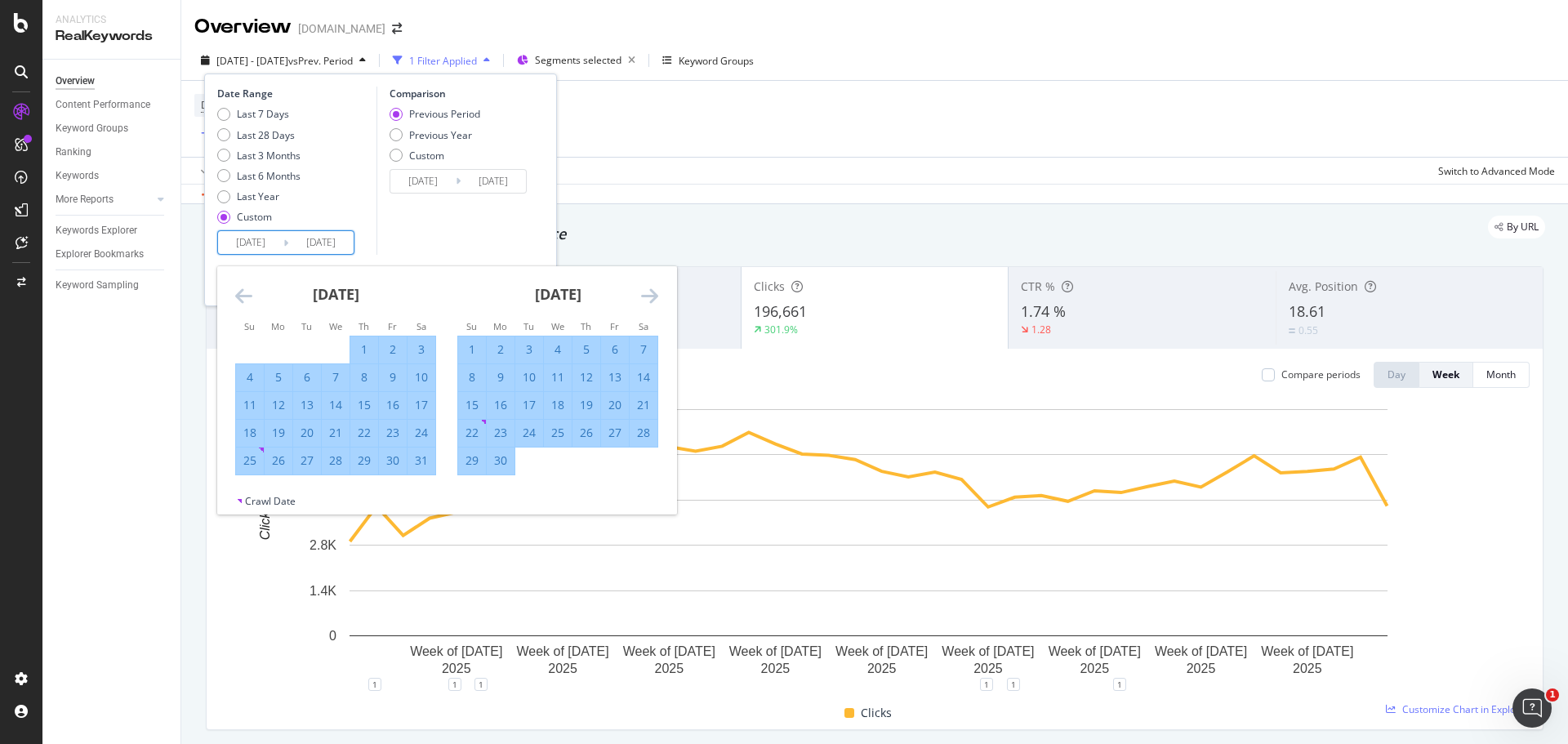
click at [644, 295] on icon "Move forward to switch to the next month." at bounding box center [650, 295] width 17 height 19
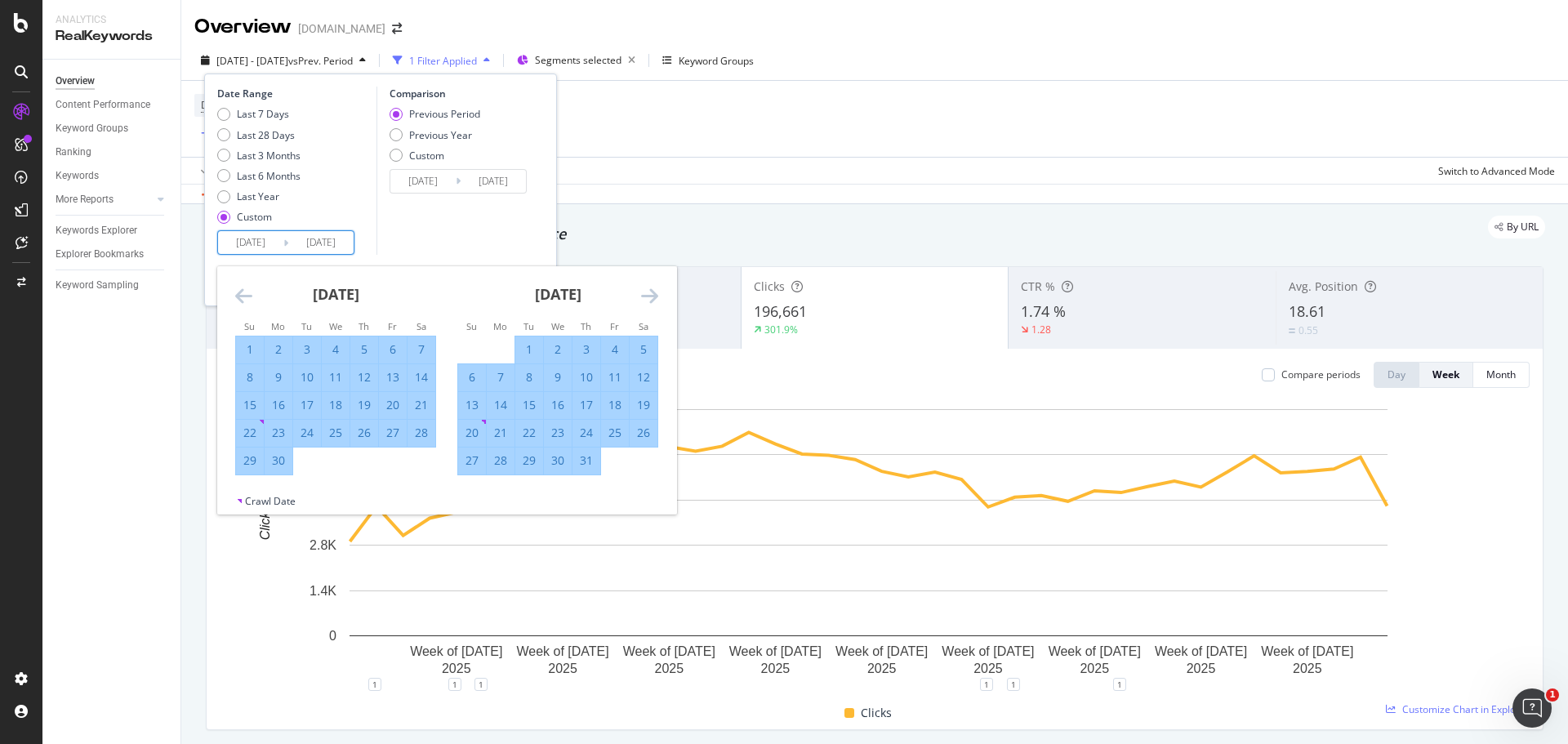
click at [644, 295] on icon "Move forward to switch to the next month." at bounding box center [650, 295] width 17 height 19
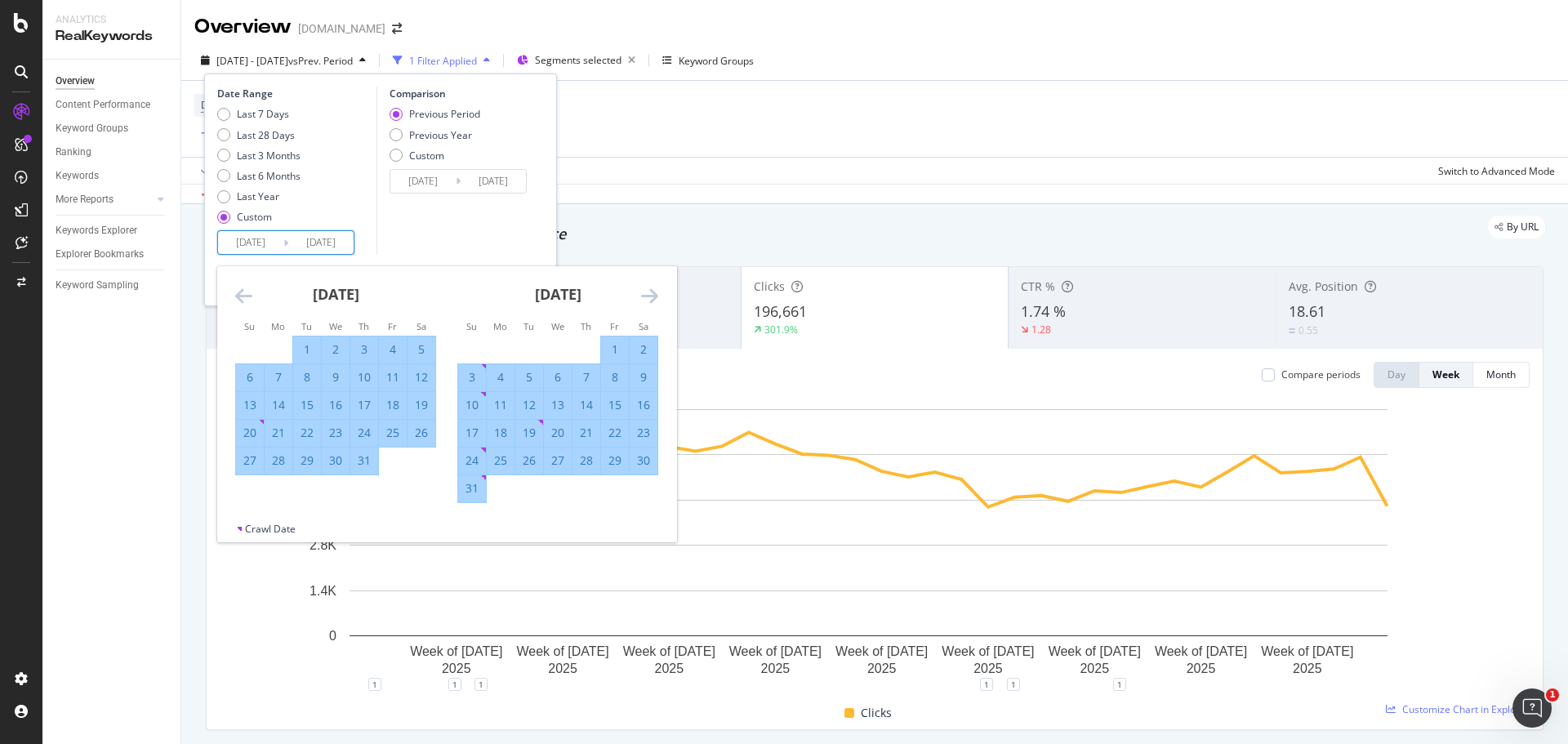
click at [644, 295] on icon "Move forward to switch to the next month." at bounding box center [650, 295] width 17 height 19
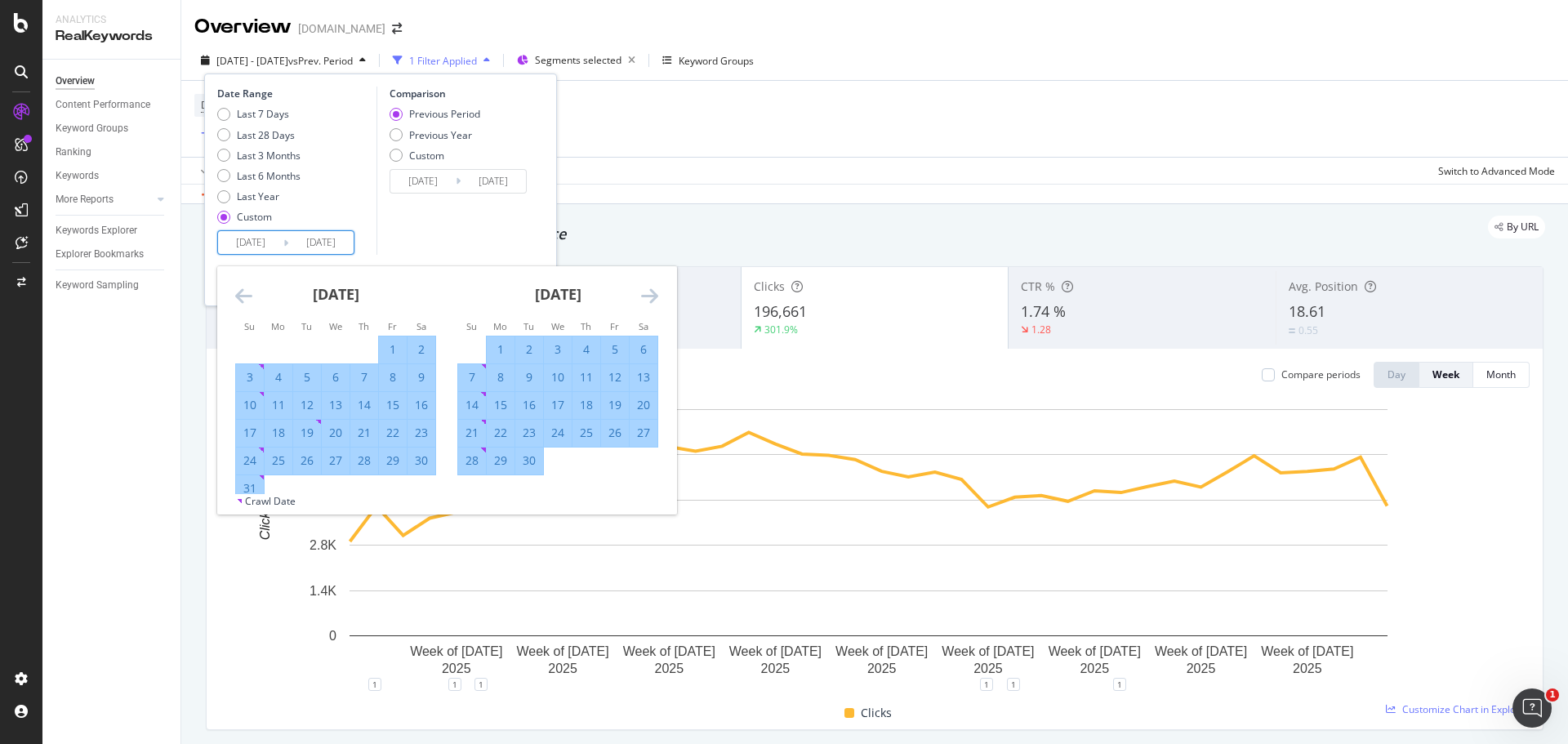
click at [644, 295] on icon "Move forward to switch to the next month." at bounding box center [650, 295] width 17 height 19
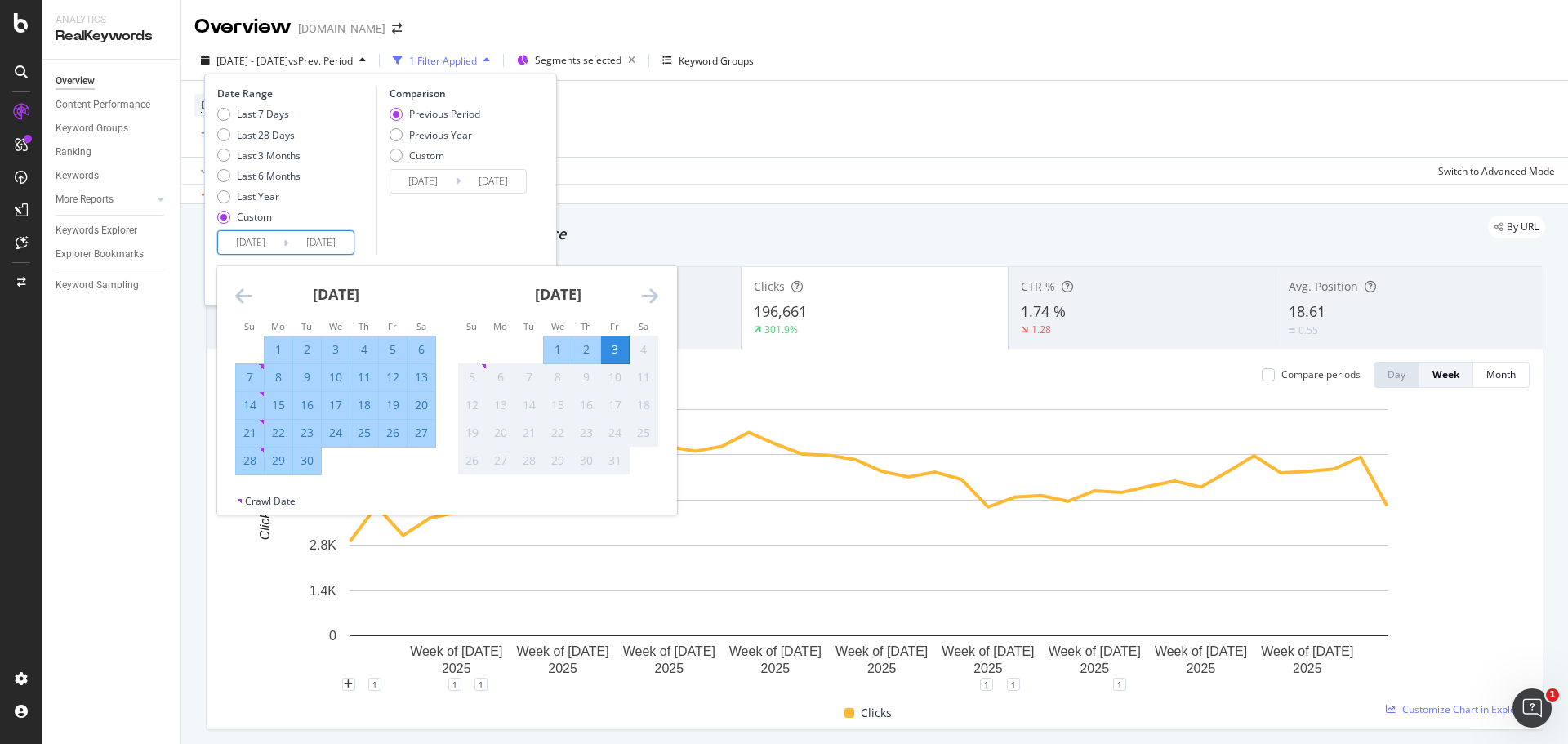
click at [425, 435] on div "27" at bounding box center [421, 432] width 28 height 16
type input "2025/09/27"
type input "2024/04/05"
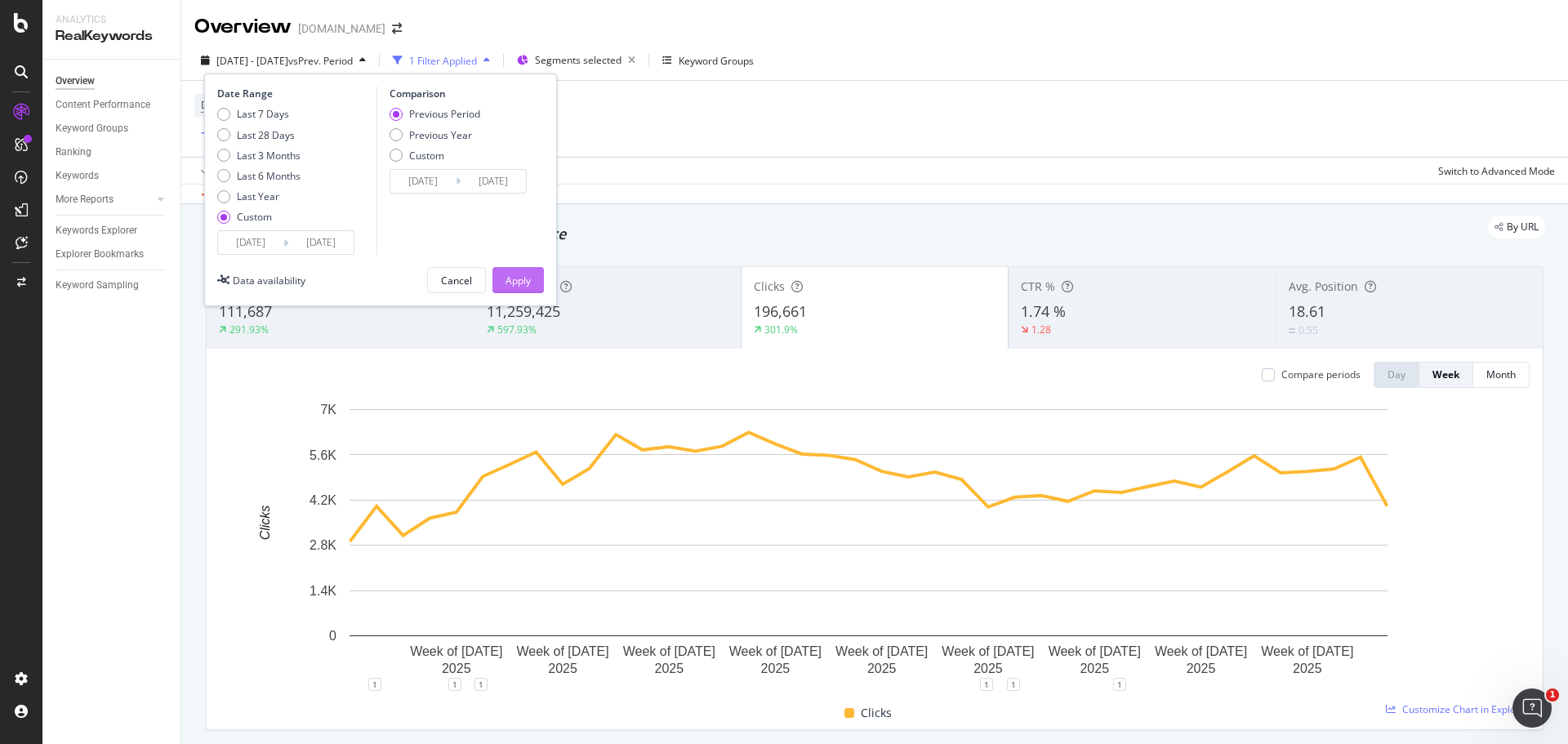
click at [520, 278] on div "Apply" at bounding box center [518, 280] width 25 height 14
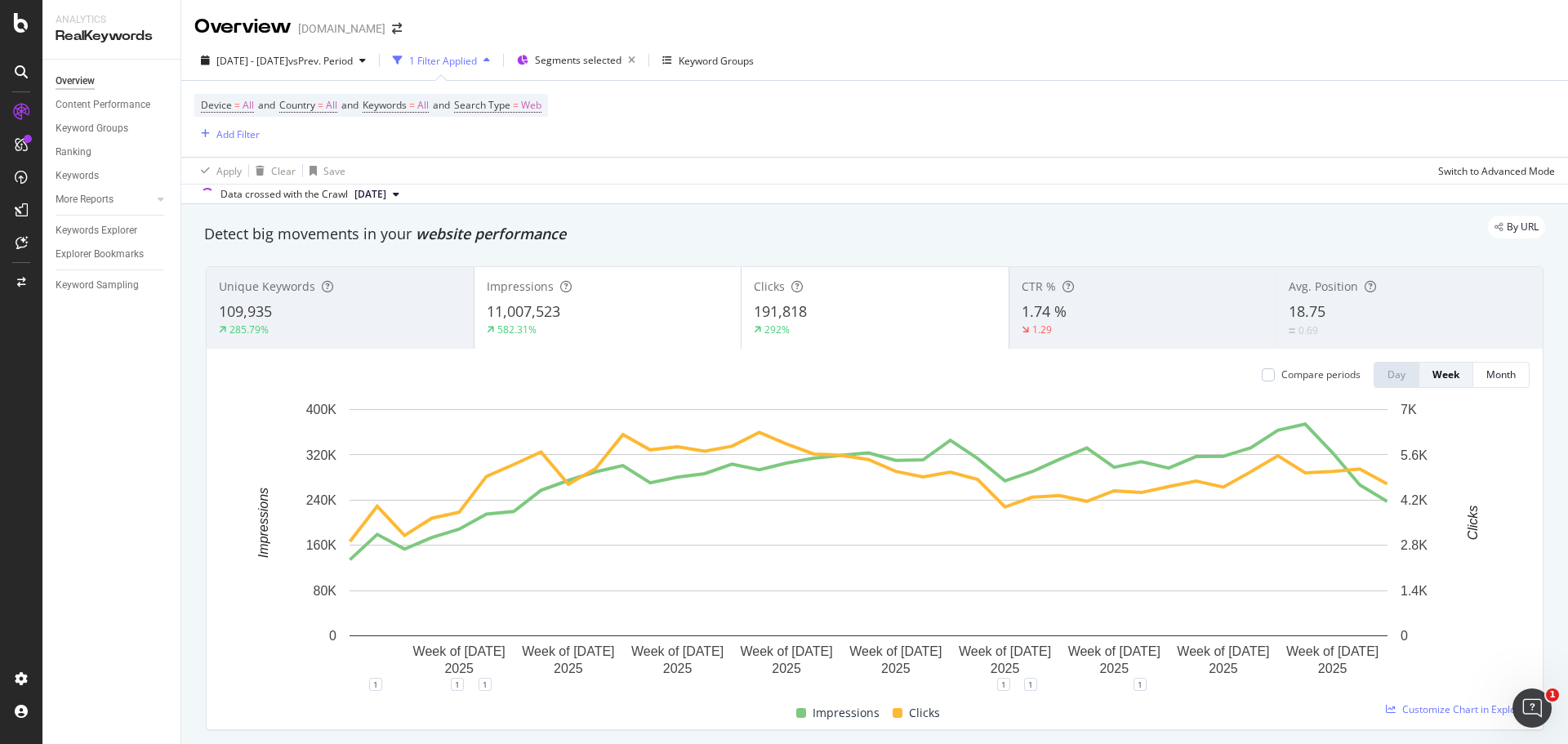
click at [604, 303] on div "11,007,523" at bounding box center [608, 311] width 243 height 21
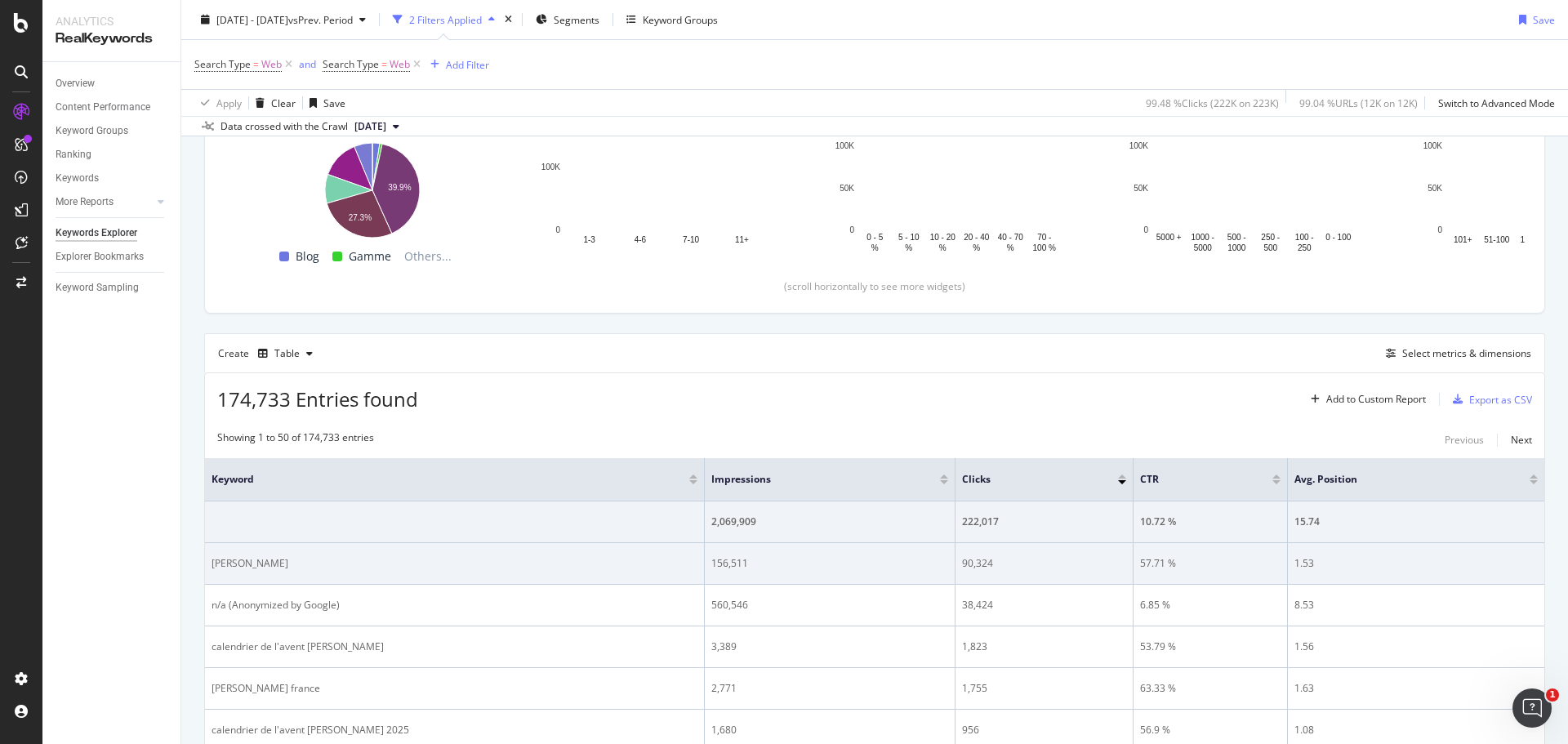
scroll to position [409, 0]
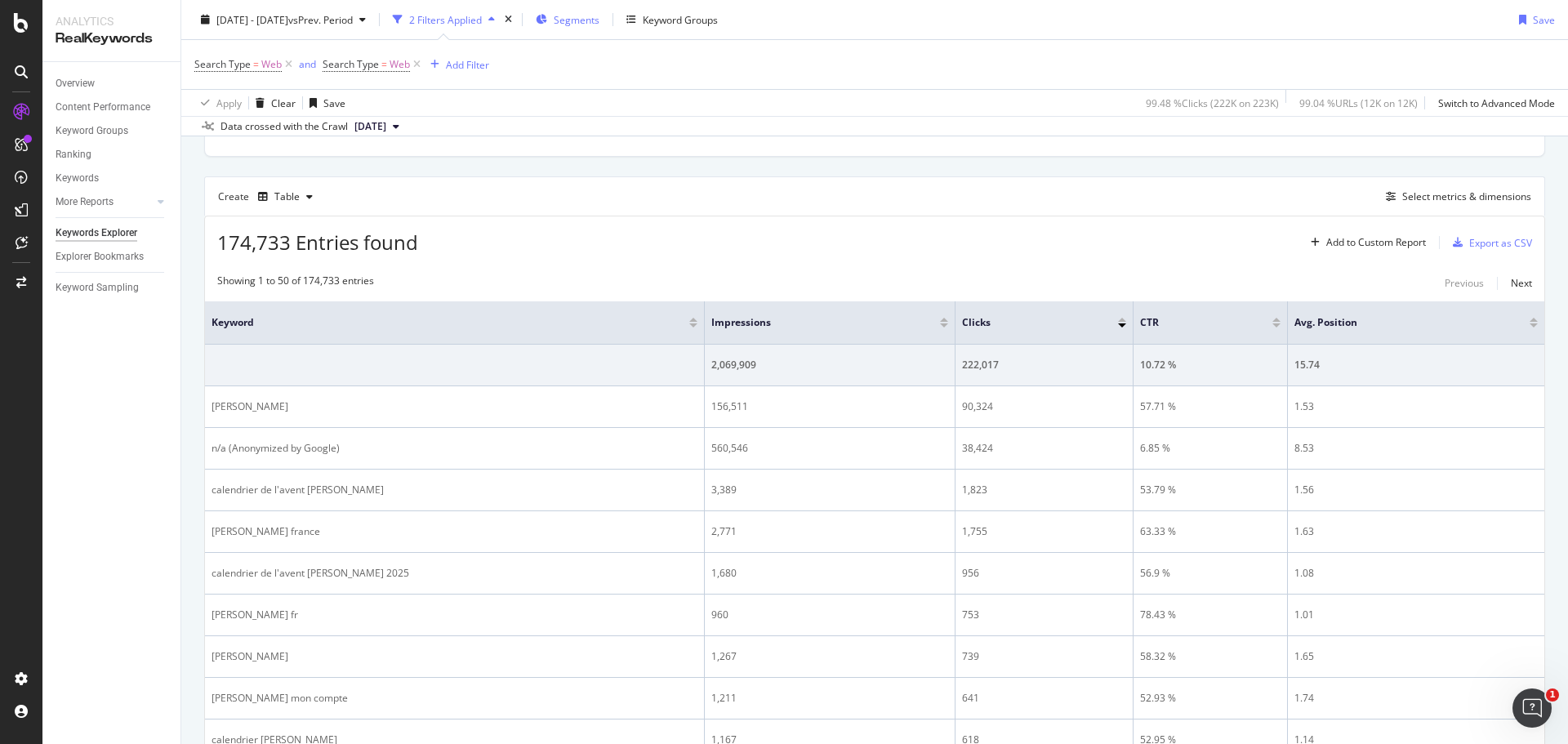
click at [599, 18] on span "Segments" at bounding box center [577, 19] width 45 height 14
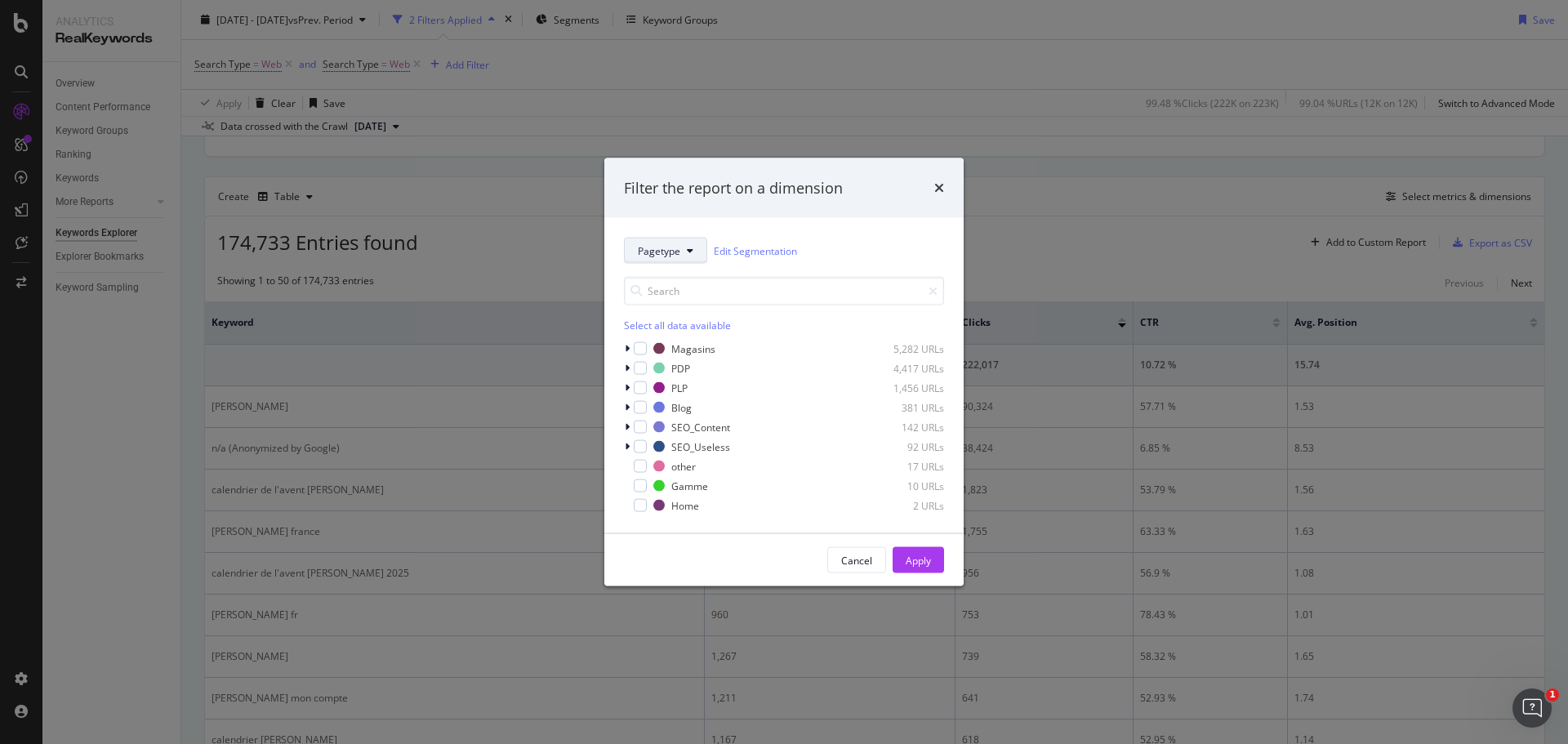
click at [669, 252] on span "Pagetype" at bounding box center [659, 250] width 43 height 14
click at [686, 401] on span "Marketplace" at bounding box center [690, 399] width 105 height 14
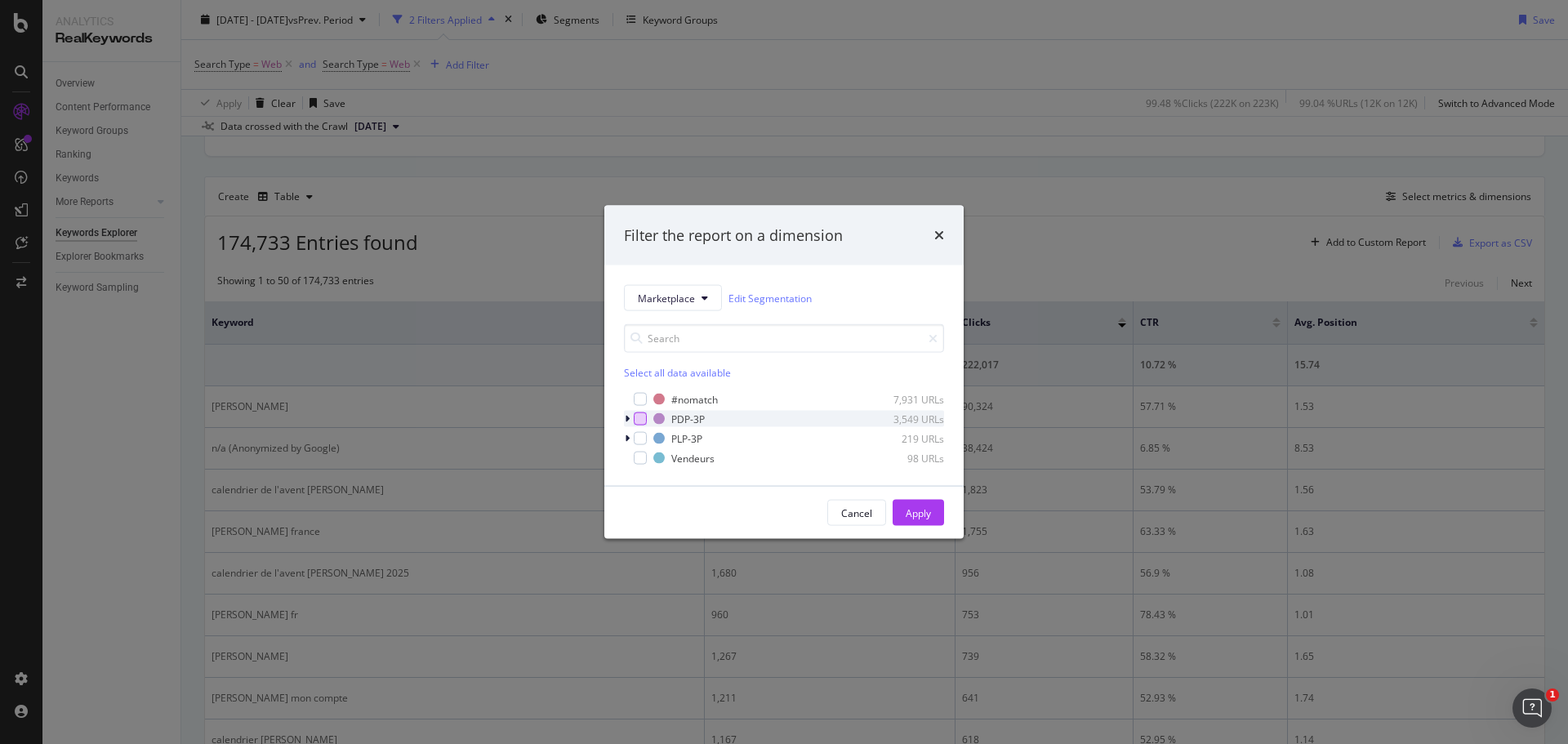
click at [642, 418] on div "modal" at bounding box center [641, 419] width 13 height 13
click at [645, 436] on div "modal" at bounding box center [641, 439] width 13 height 13
click at [637, 458] on div "modal" at bounding box center [641, 458] width 13 height 13
click at [937, 509] on button "Apply" at bounding box center [918, 513] width 51 height 26
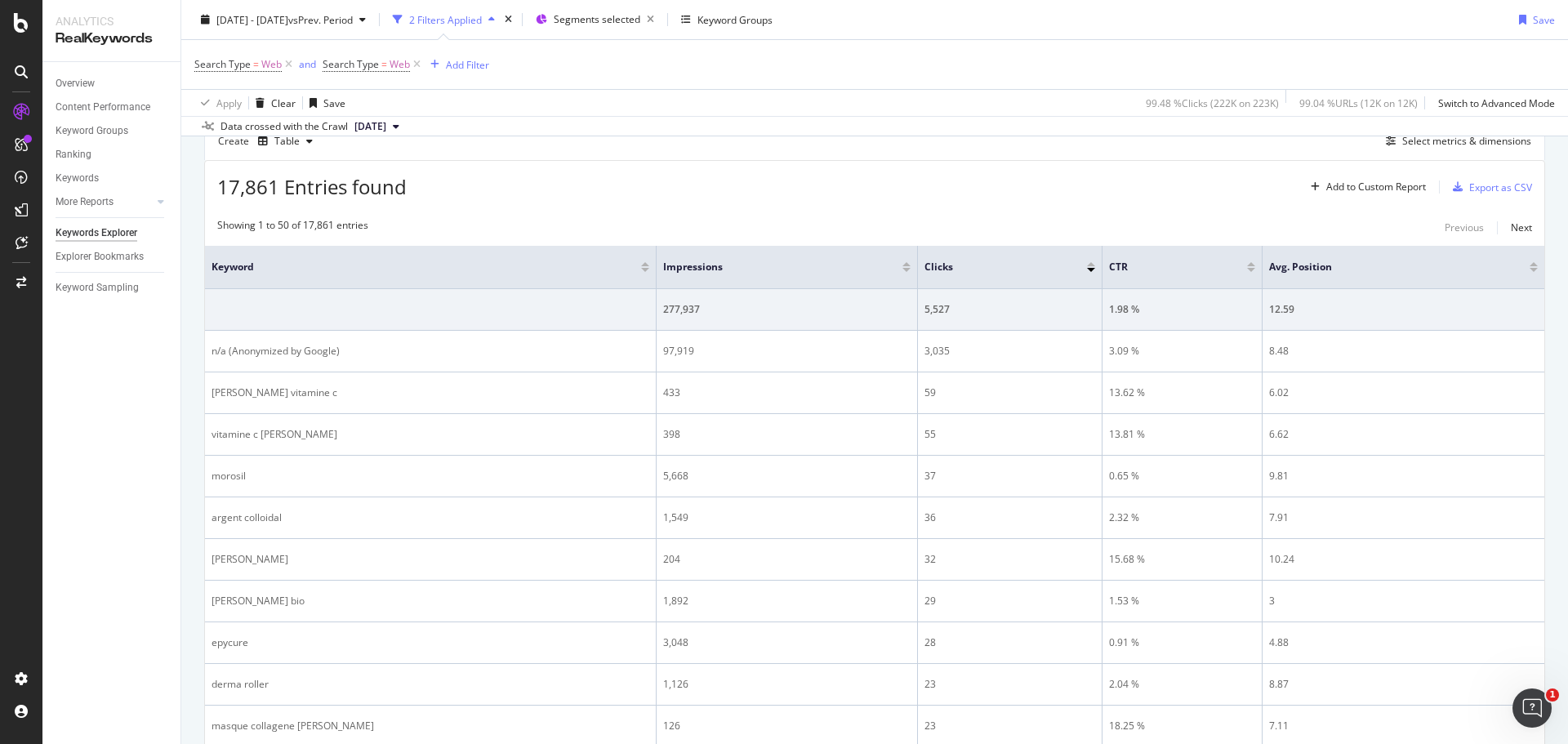
scroll to position [490, 0]
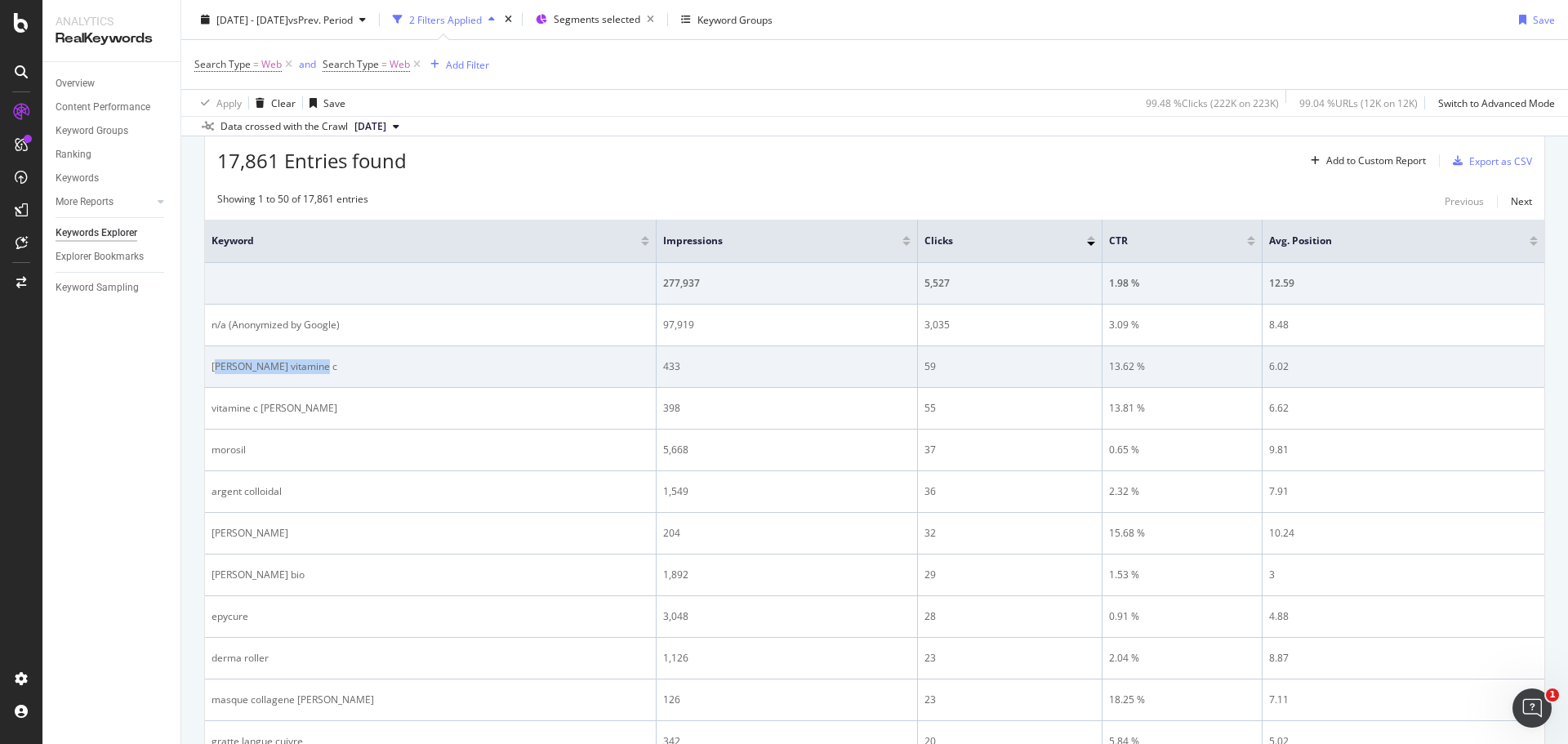
drag, startPoint x: 352, startPoint y: 365, endPoint x: 214, endPoint y: 361, distance: 138.1
click at [214, 361] on div "[PERSON_NAME] vitamine c" at bounding box center [430, 366] width 438 height 14
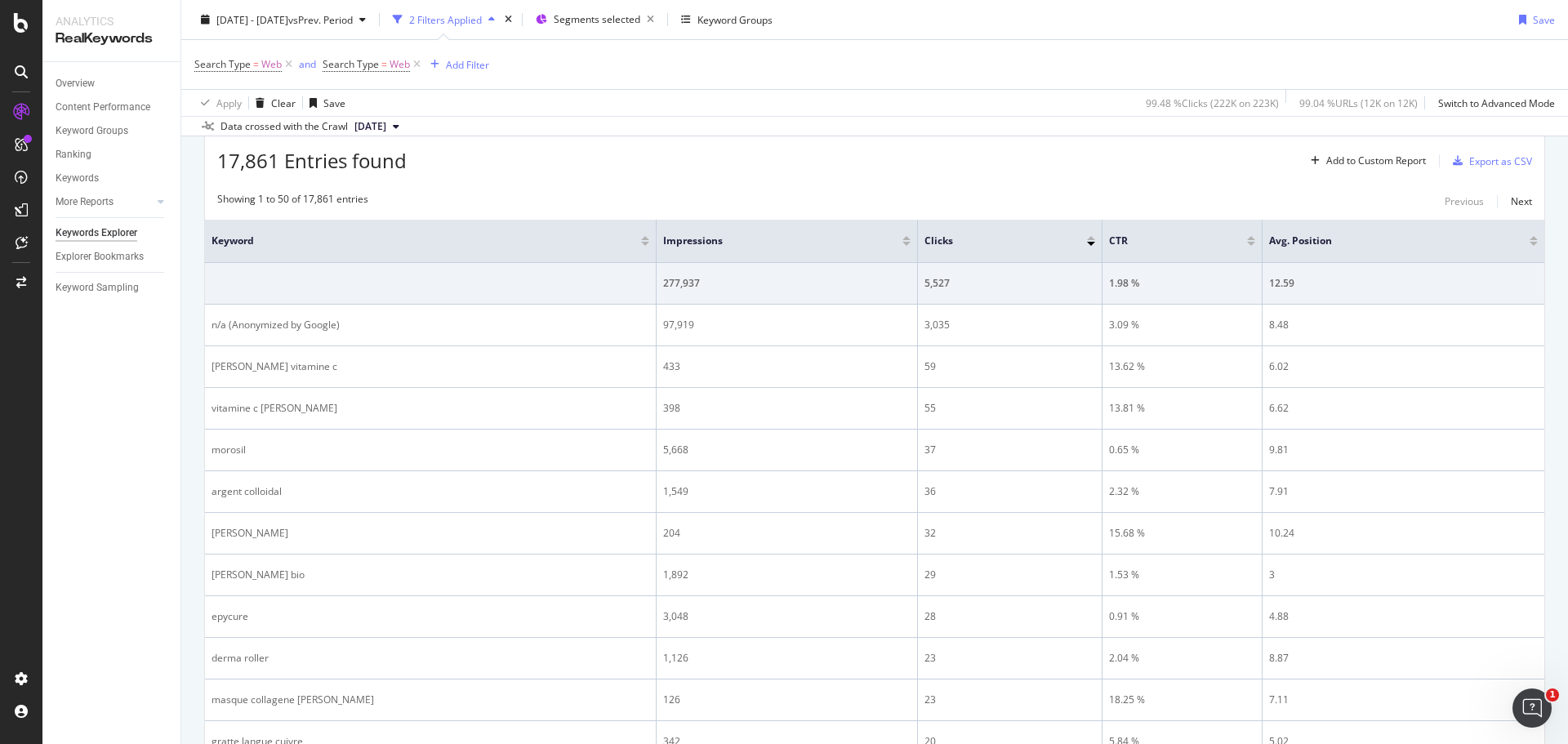
click at [176, 409] on div "Overview Content Performance Keyword Groups Ranking Keywords More Reports Count…" at bounding box center [112, 403] width 138 height 682
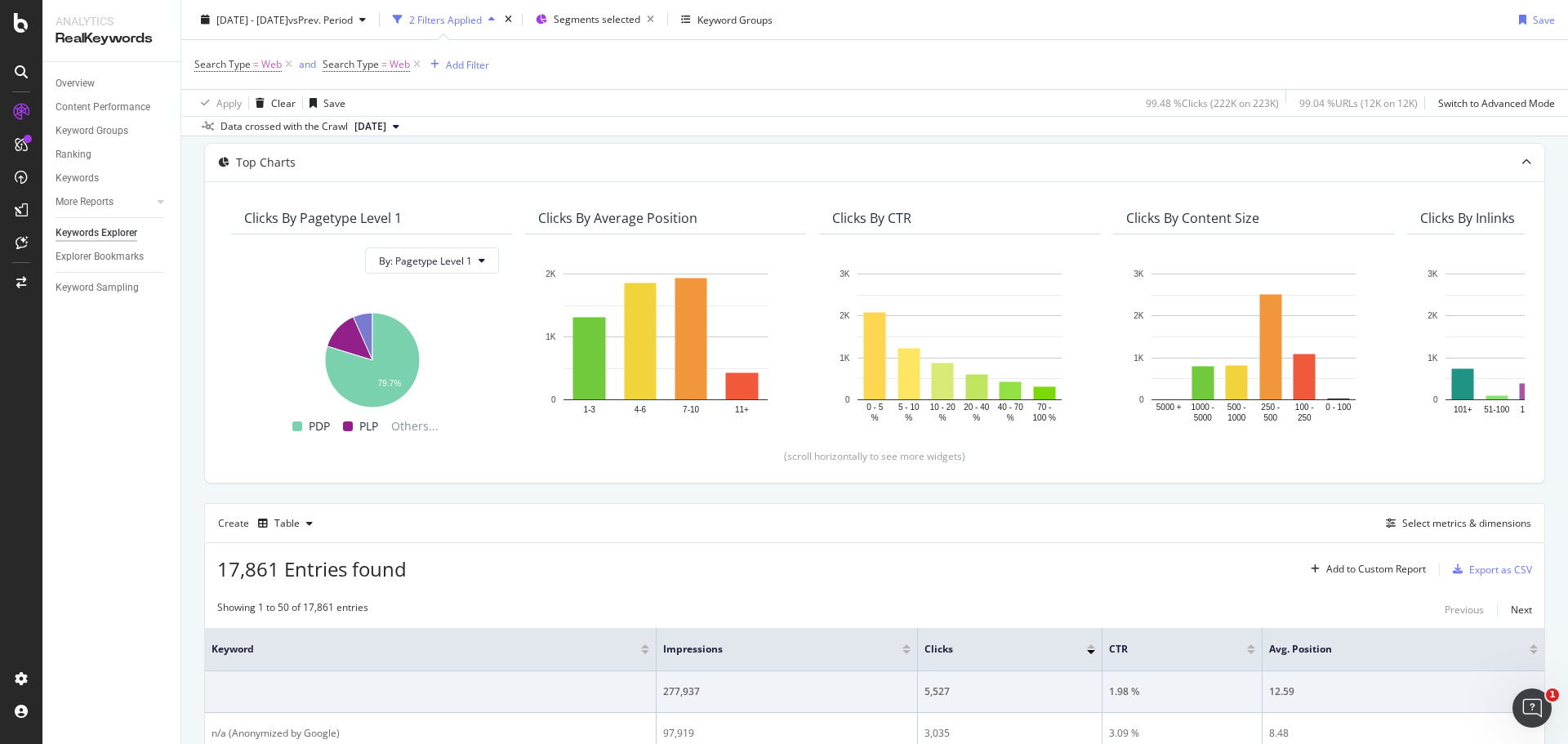
scroll to position [0, 0]
